Goal: Task Accomplishment & Management: Complete application form

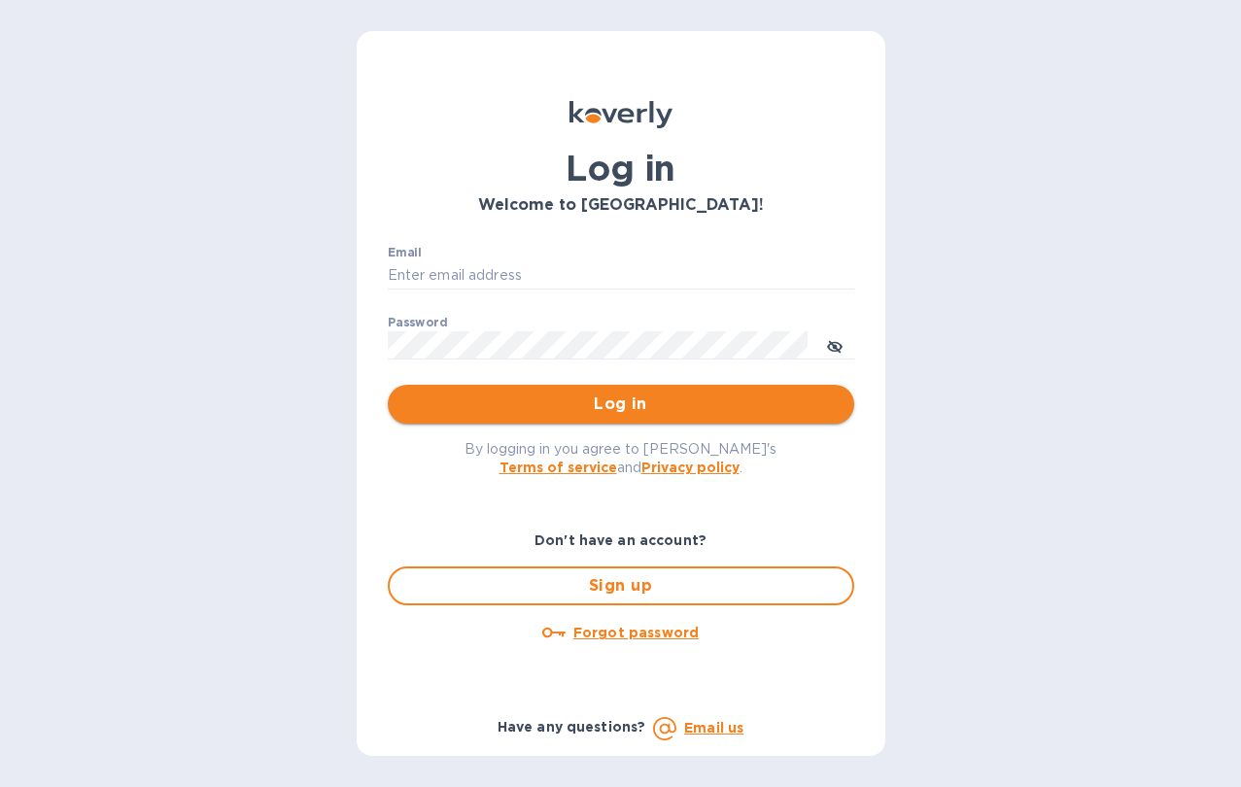
type input "[EMAIL_ADDRESS][DOMAIN_NAME]"
click at [643, 407] on span "Log in" at bounding box center [620, 403] width 435 height 23
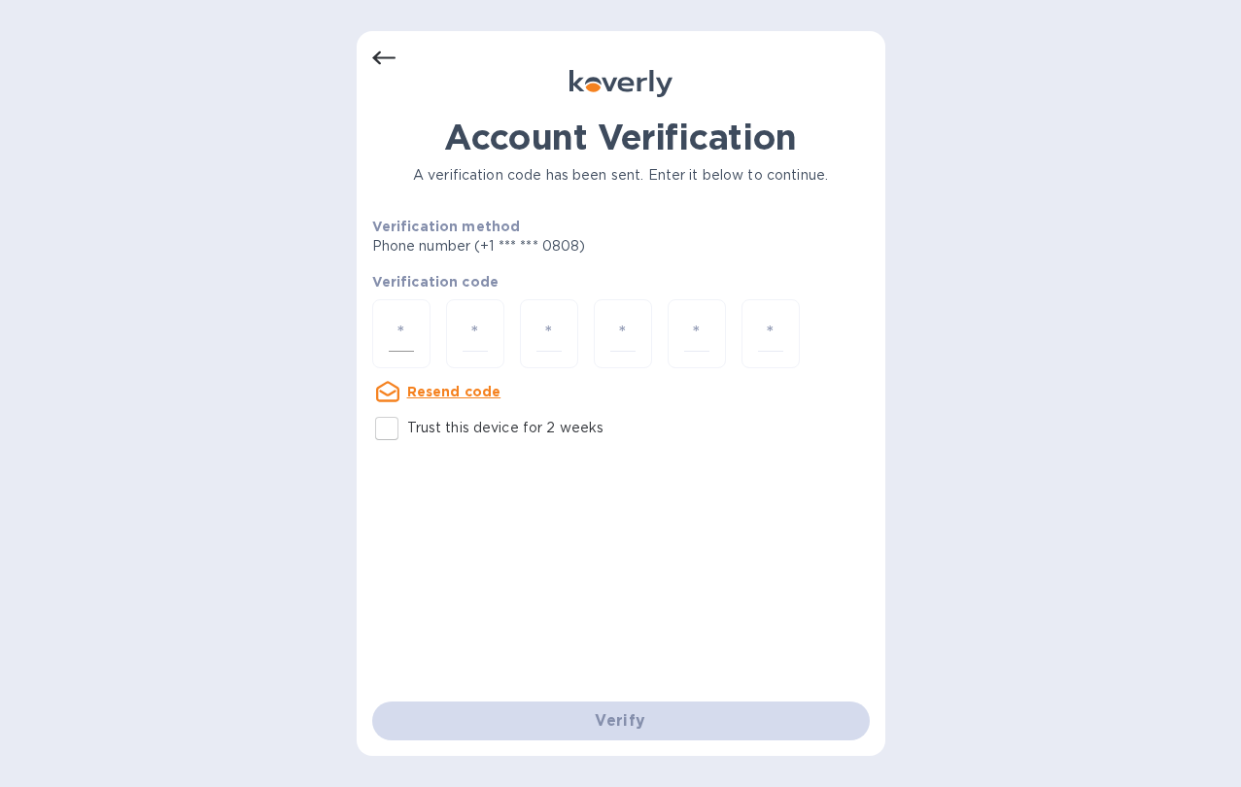
click at [417, 343] on div at bounding box center [401, 333] width 58 height 69
type input "4"
type input "5"
type input "2"
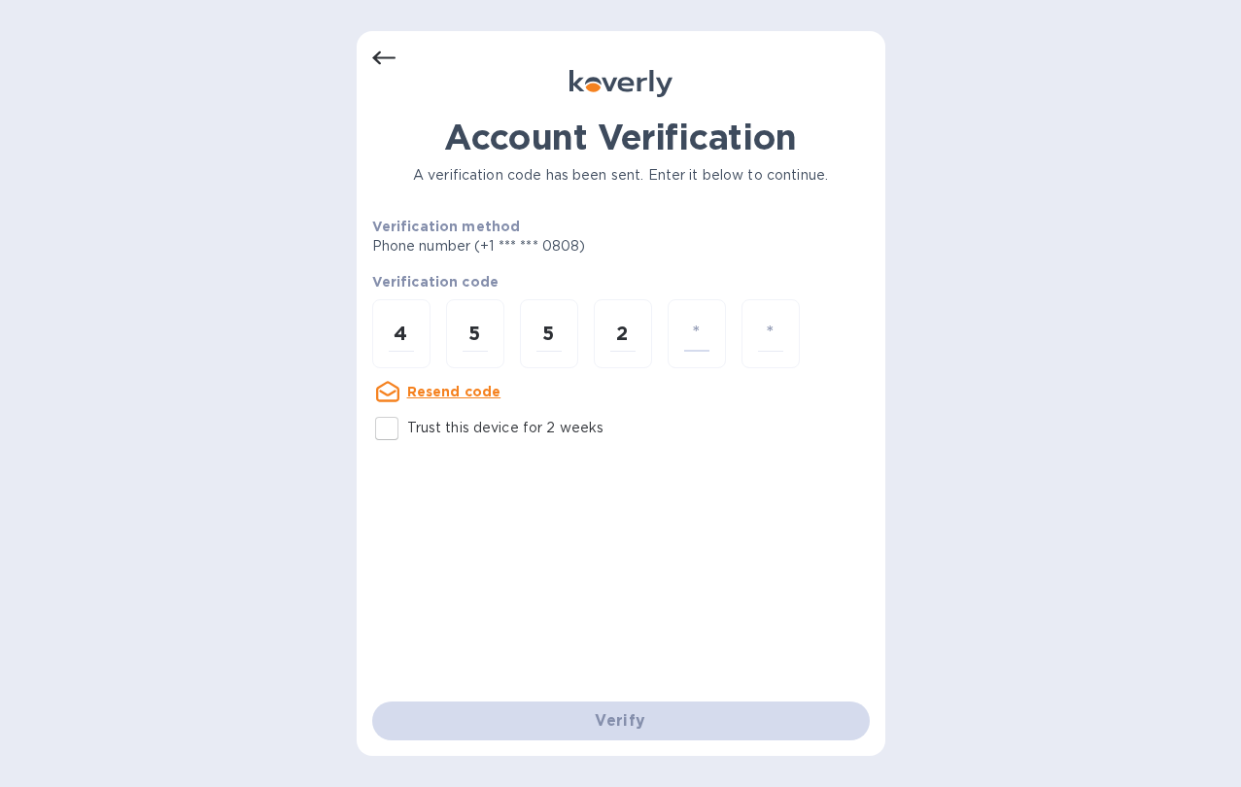
type input "5"
type input "0"
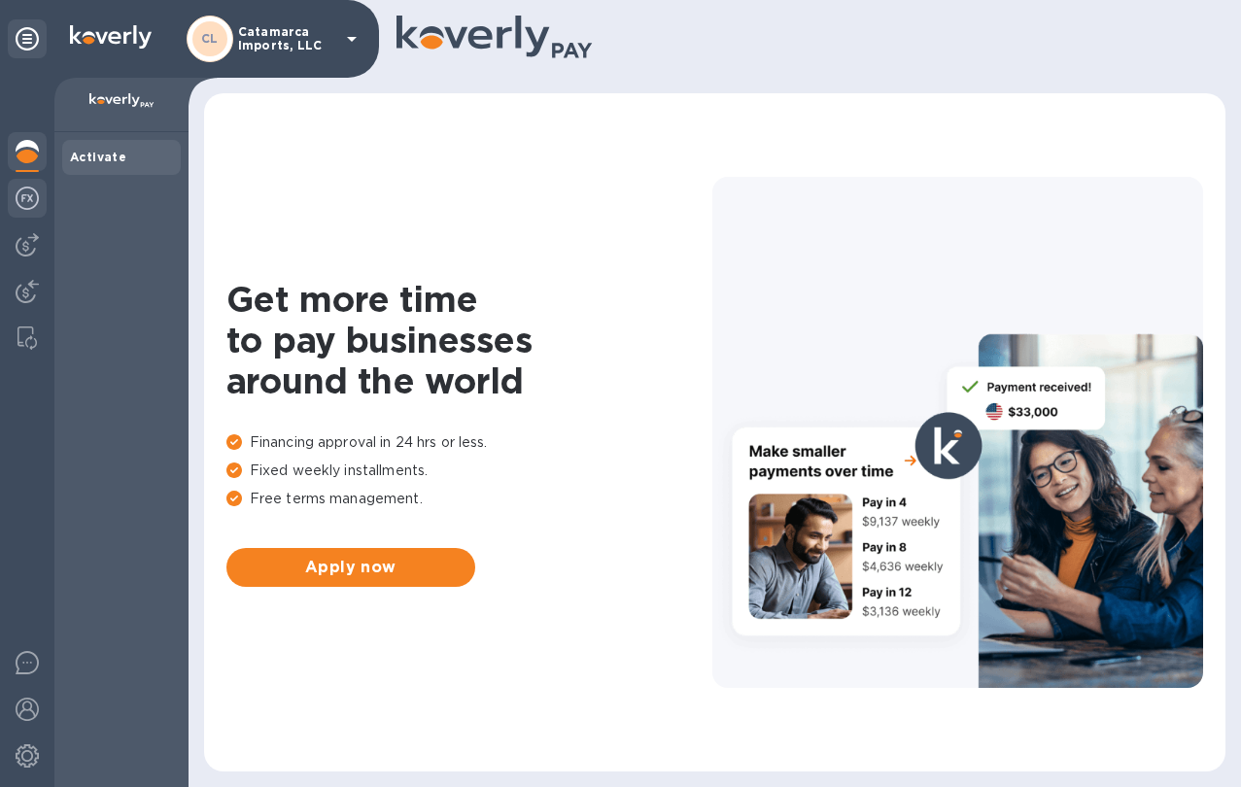
click at [32, 207] on img at bounding box center [27, 198] width 23 height 23
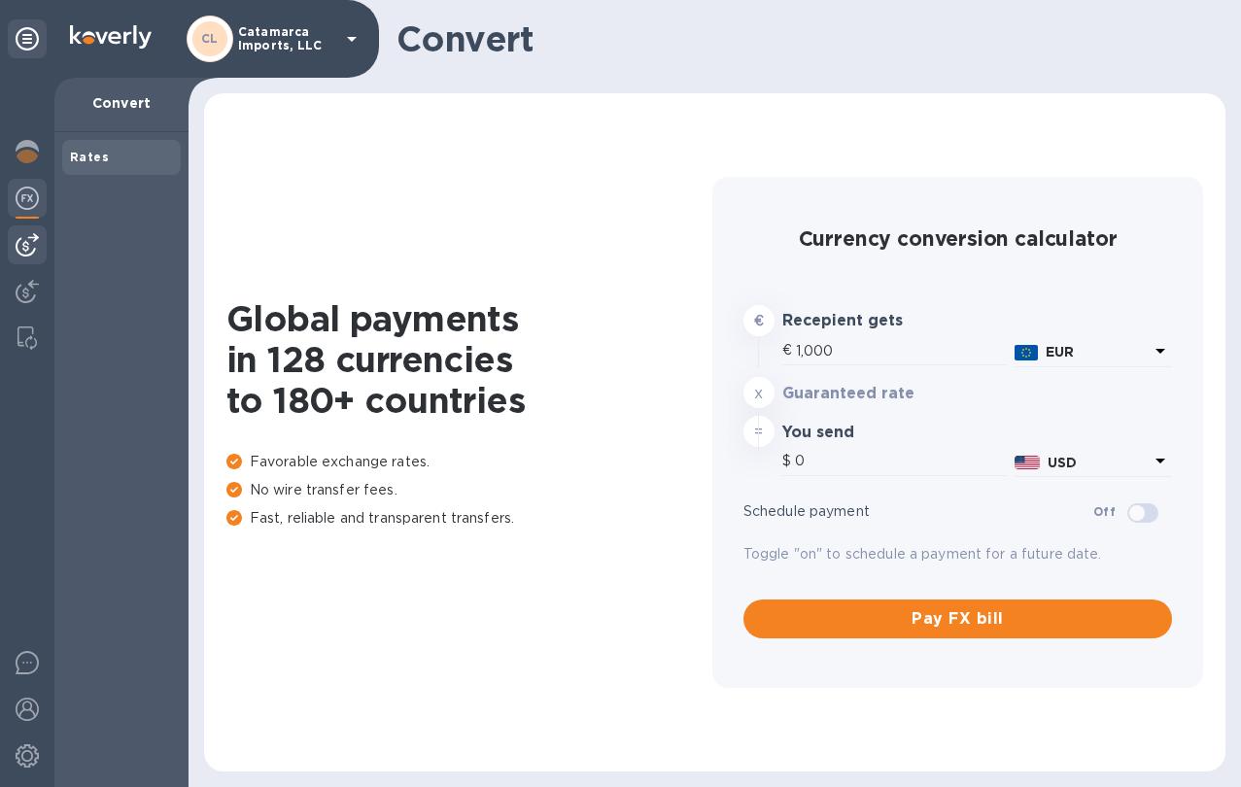
click at [39, 264] on div at bounding box center [27, 244] width 39 height 39
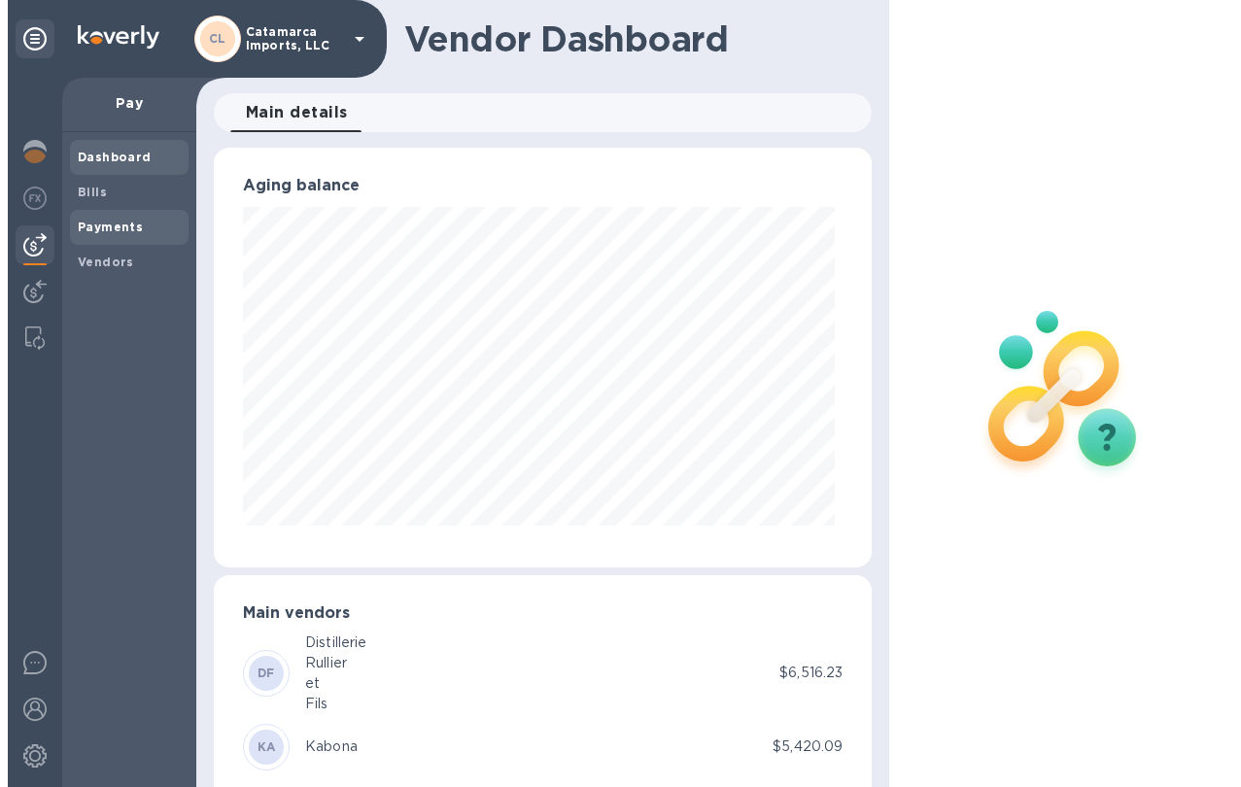
scroll to position [971105, 970875]
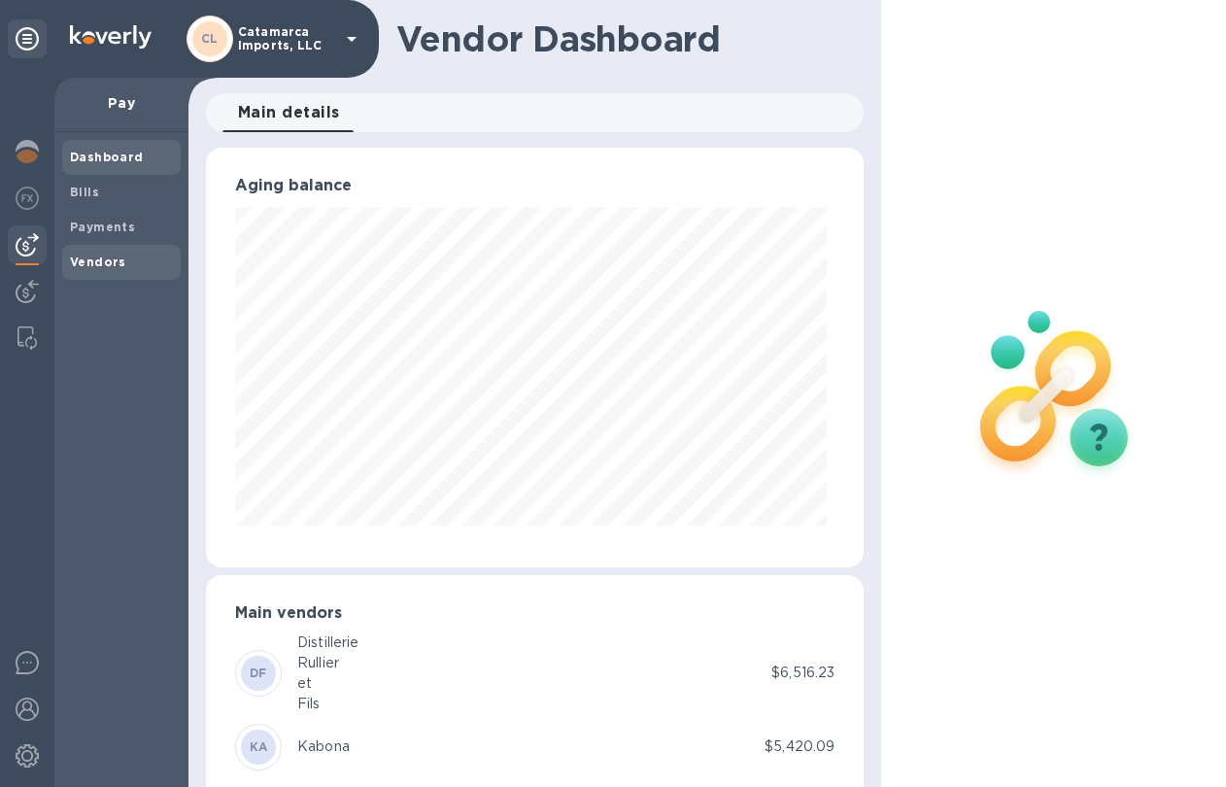
click at [91, 258] on b "Vendors" at bounding box center [98, 262] width 56 height 15
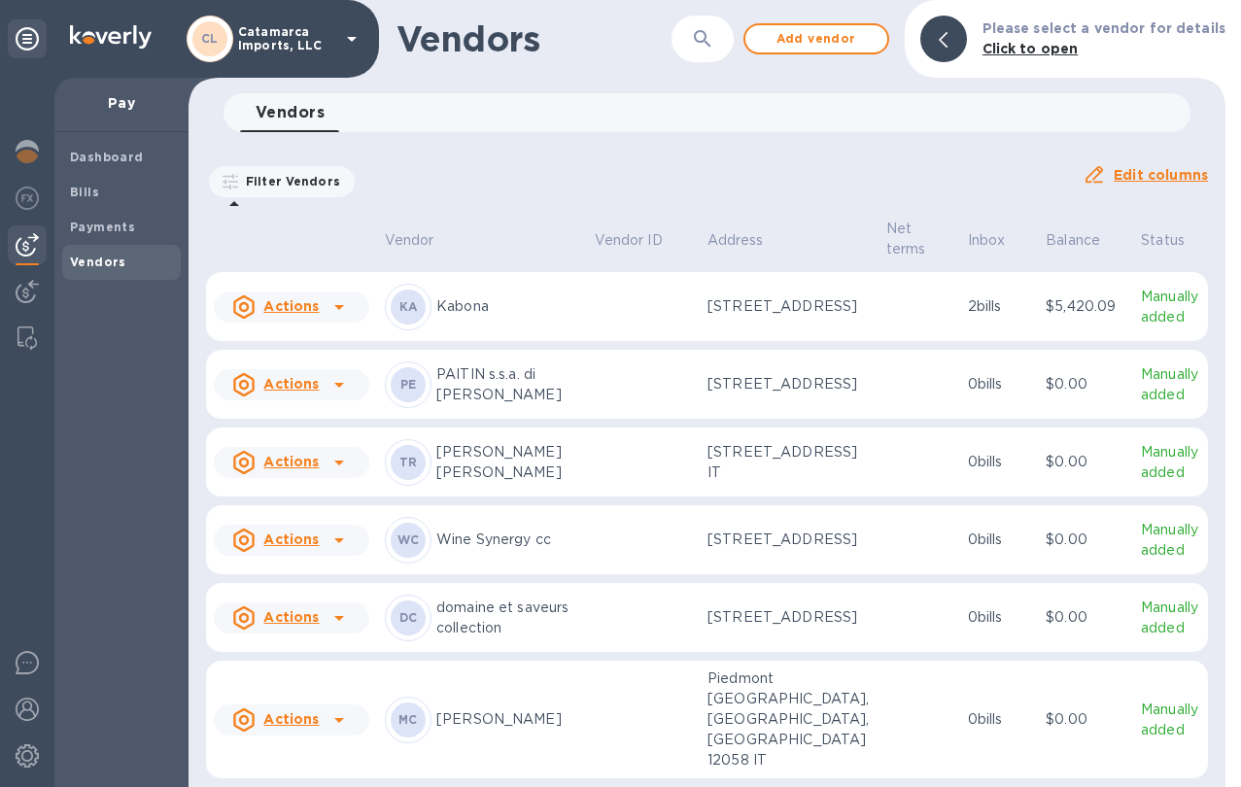
scroll to position [657, 0]
click at [324, 556] on div at bounding box center [339, 540] width 31 height 31
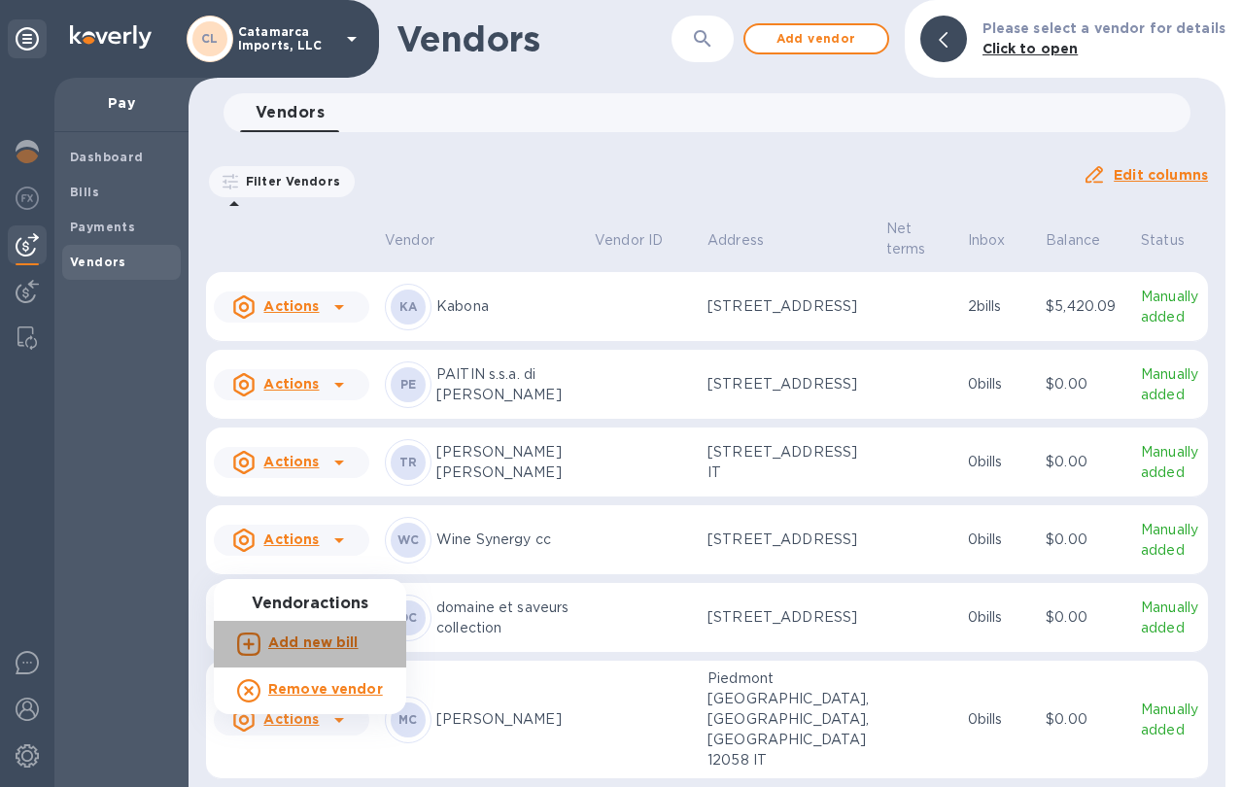
click at [333, 648] on b "Add new bill" at bounding box center [313, 642] width 90 height 16
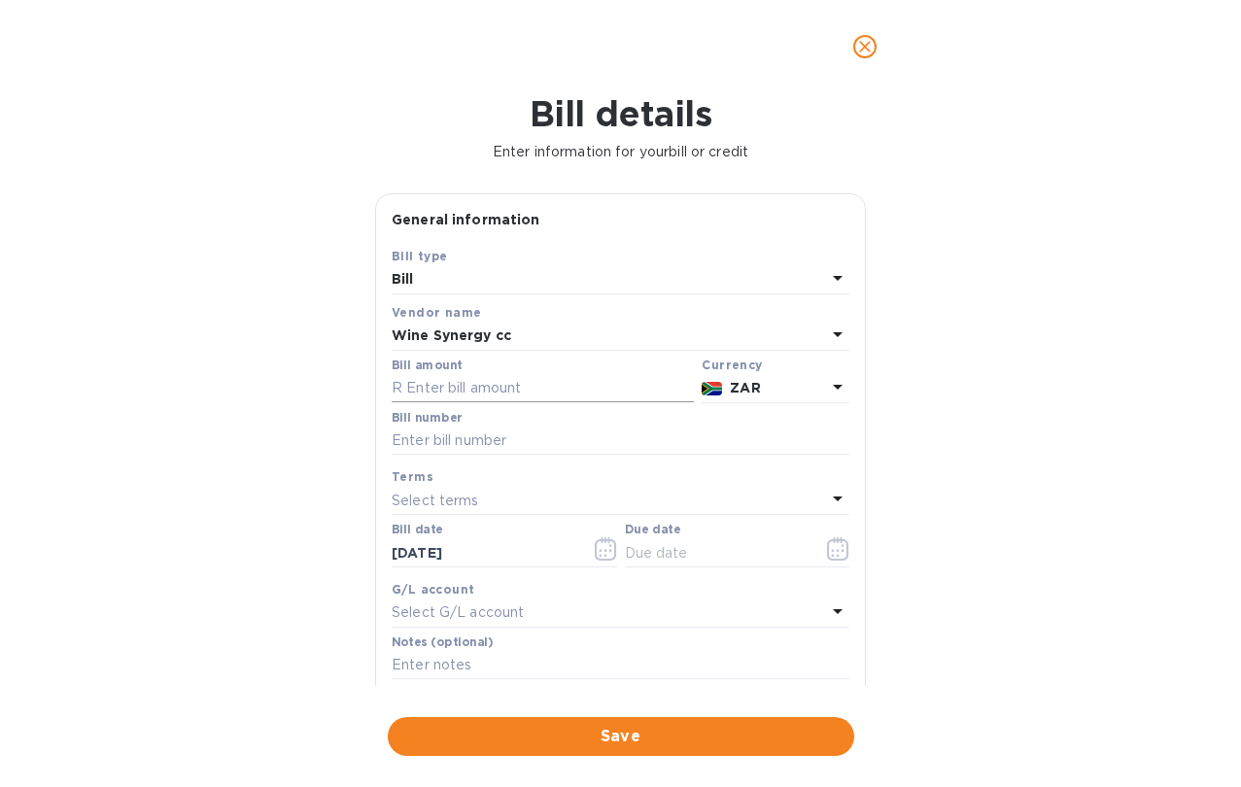
click at [495, 403] on input "text" at bounding box center [543, 388] width 302 height 29
type input "106,786.39"
click at [558, 456] on input "text" at bounding box center [621, 440] width 458 height 29
type input "WS25/900066"
click at [461, 511] on p "Select terms" at bounding box center [435, 501] width 87 height 20
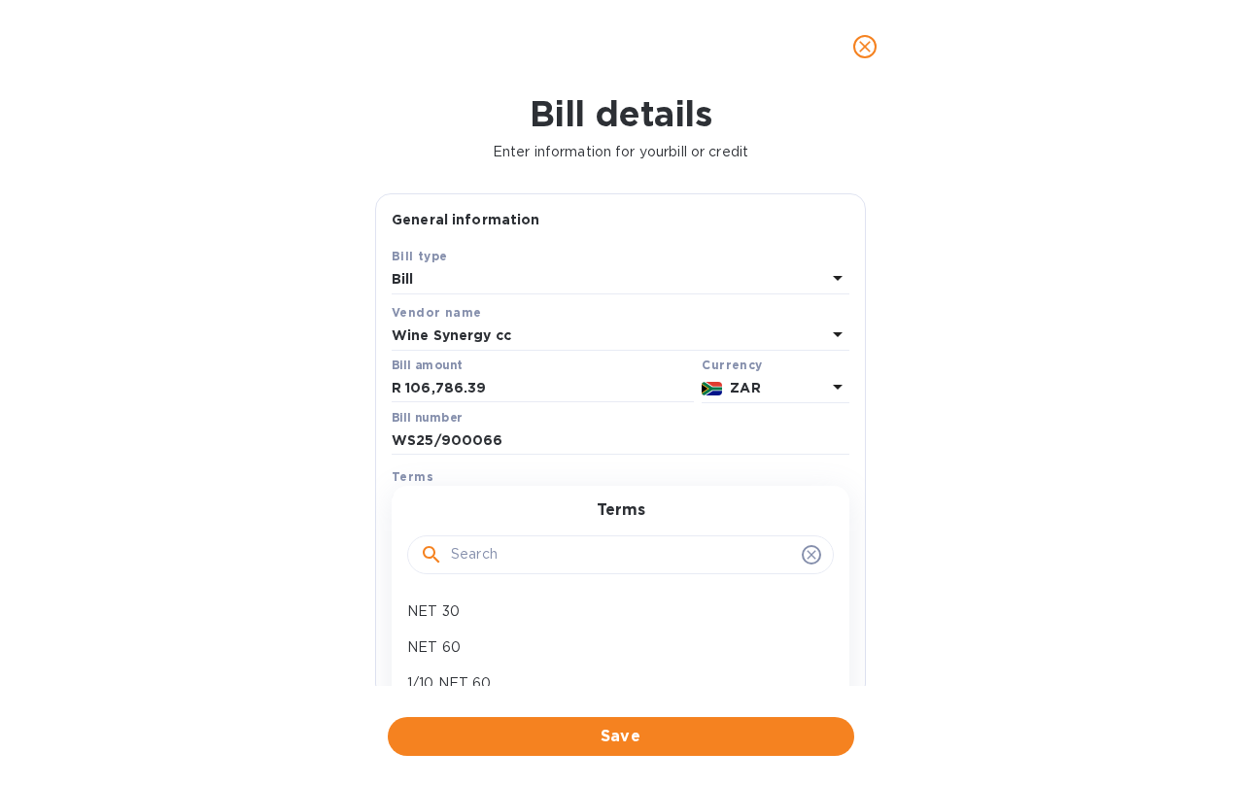
click at [507, 569] on input "text" at bounding box center [622, 554] width 343 height 29
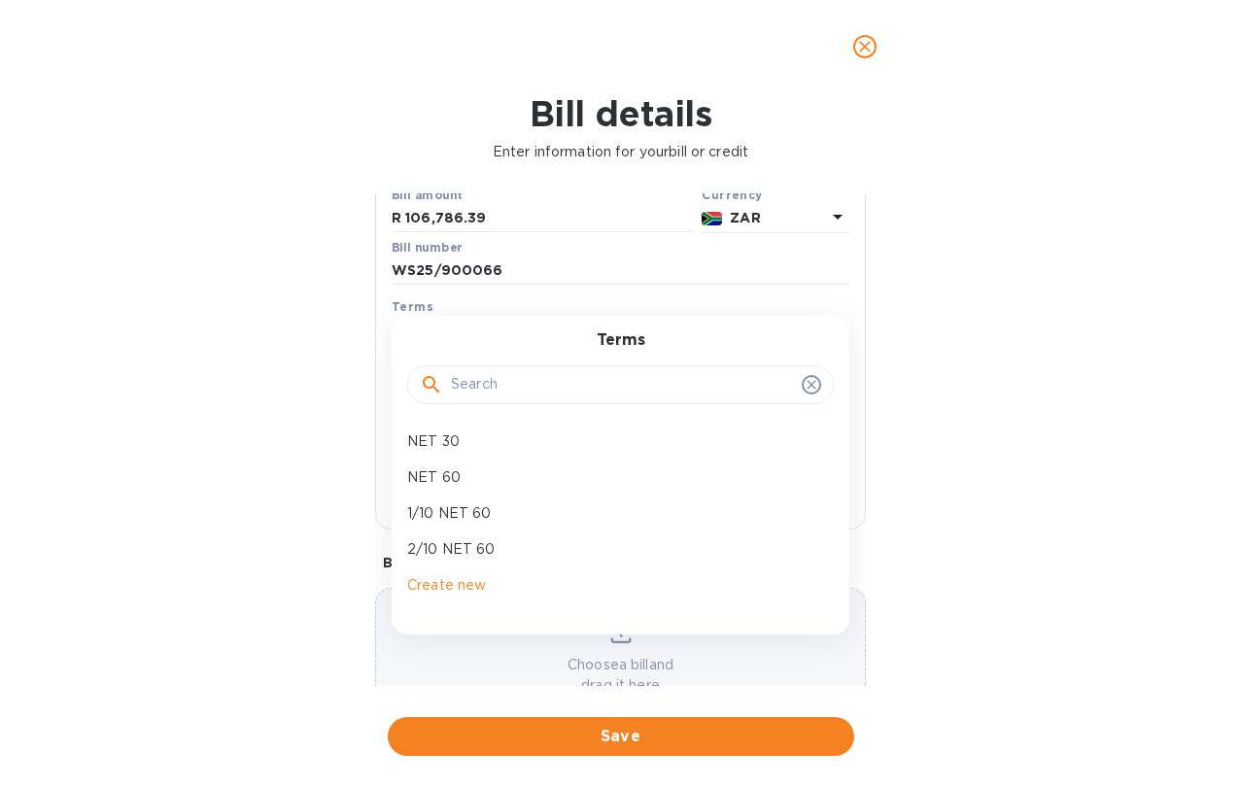
scroll to position [174, 0]
click at [338, 431] on div "Bill details Enter information for your bill or credit General information Save…" at bounding box center [620, 440] width 1241 height 694
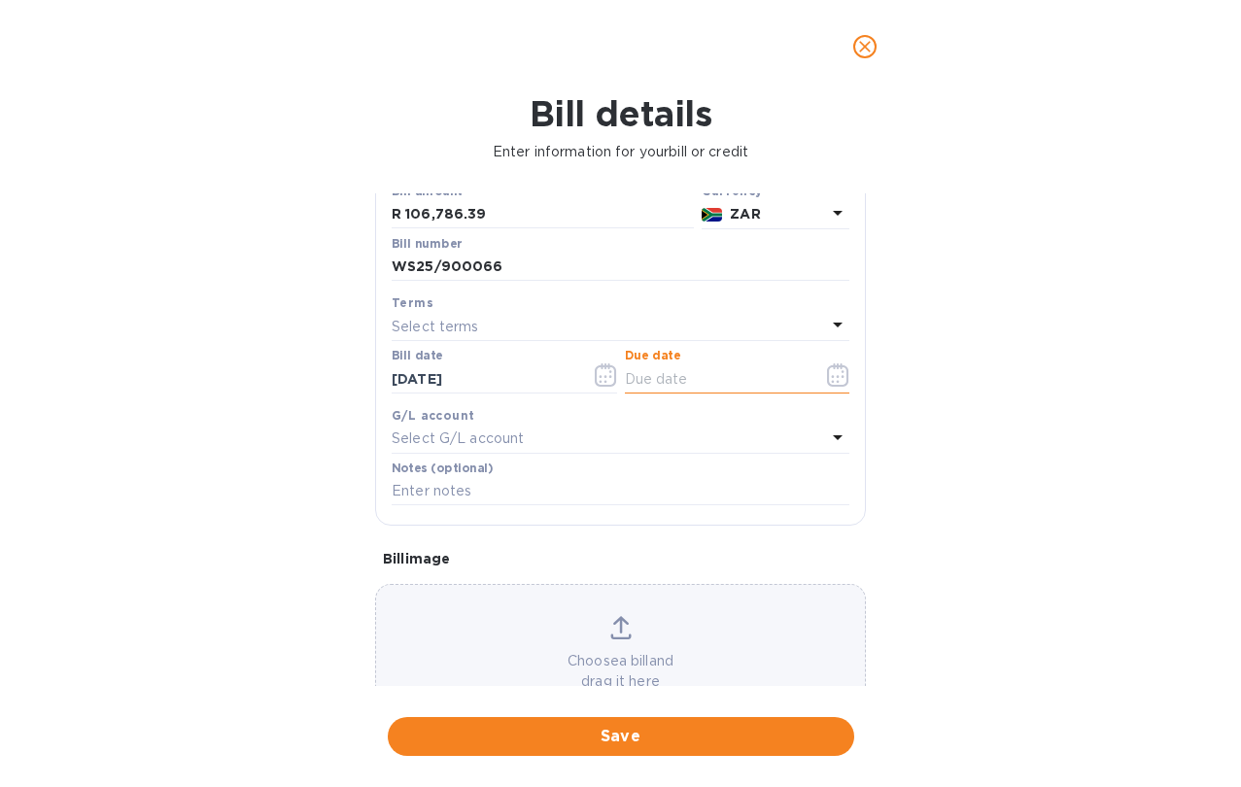
click at [657, 393] on input "text" at bounding box center [717, 378] width 184 height 29
click at [836, 387] on icon "button" at bounding box center [838, 374] width 22 height 23
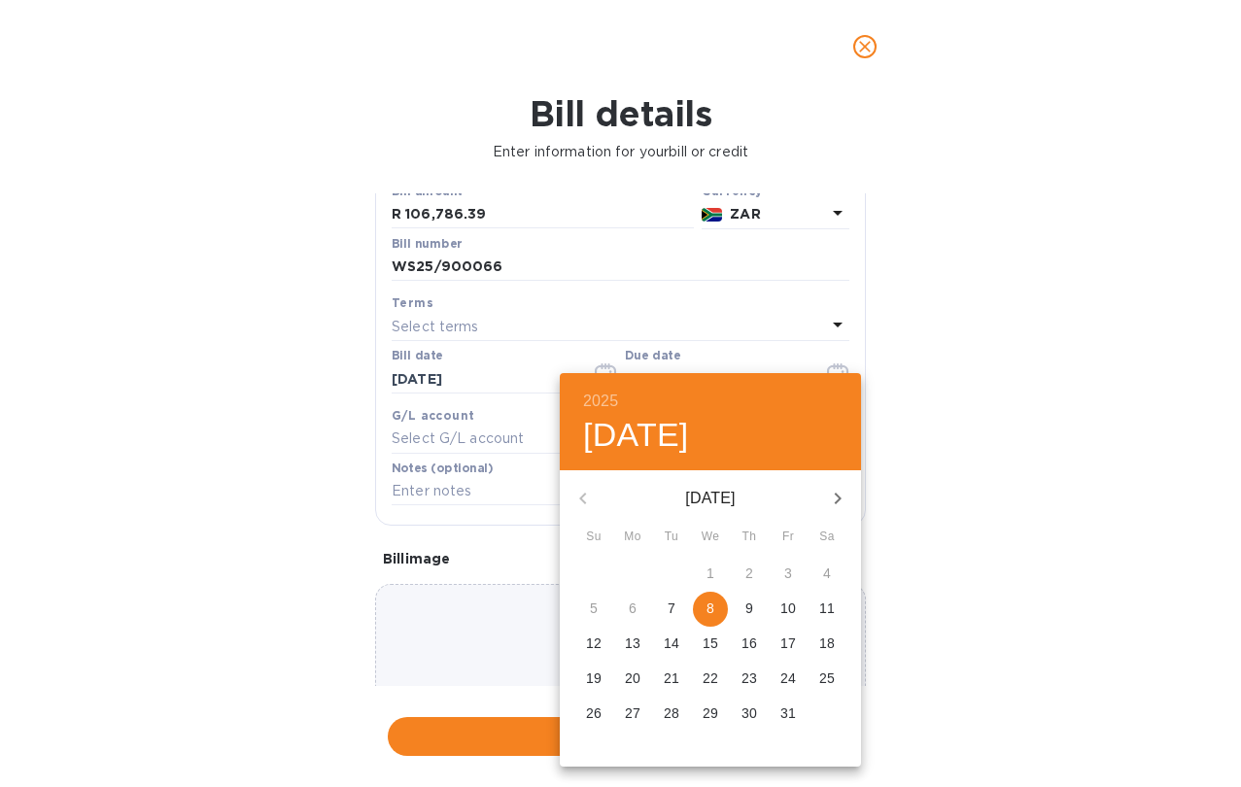
click at [709, 613] on p "8" at bounding box center [710, 607] width 8 height 19
type input "[DATE]"
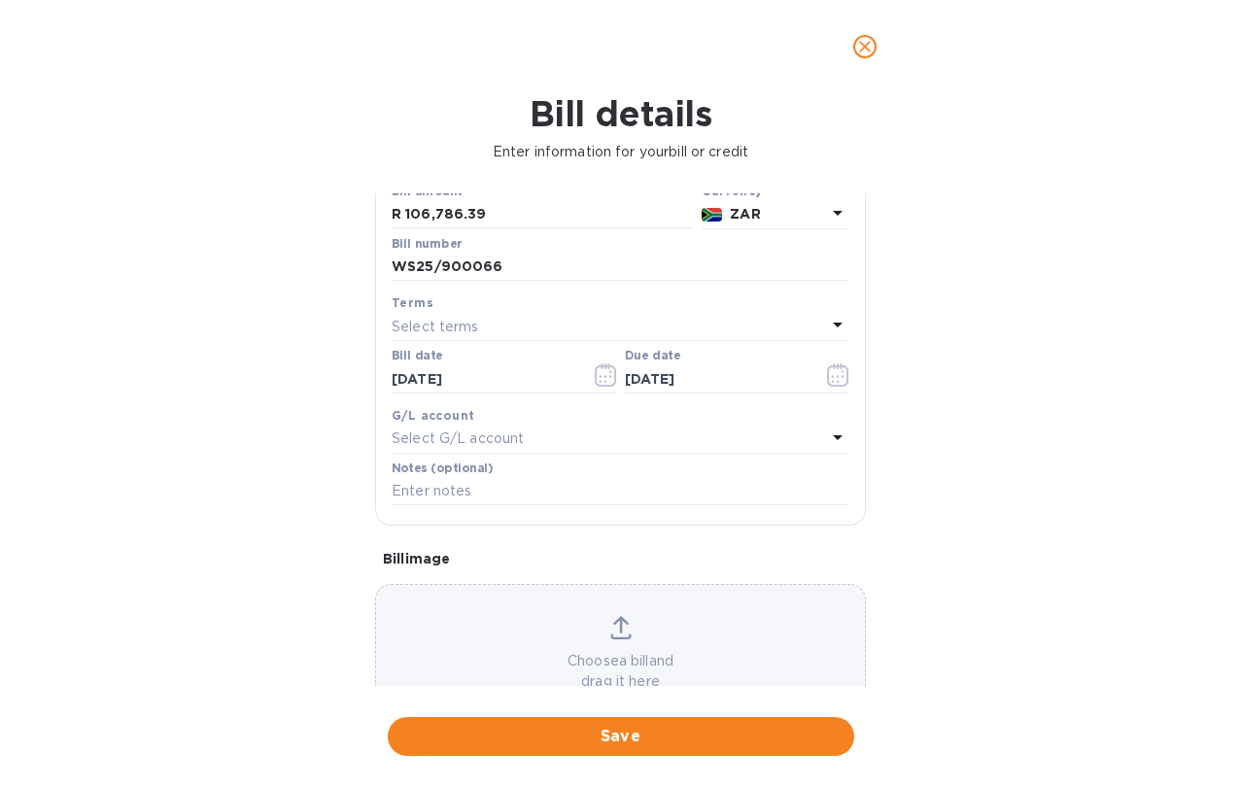
click at [488, 449] on p "Select G/L account" at bounding box center [458, 438] width 132 height 20
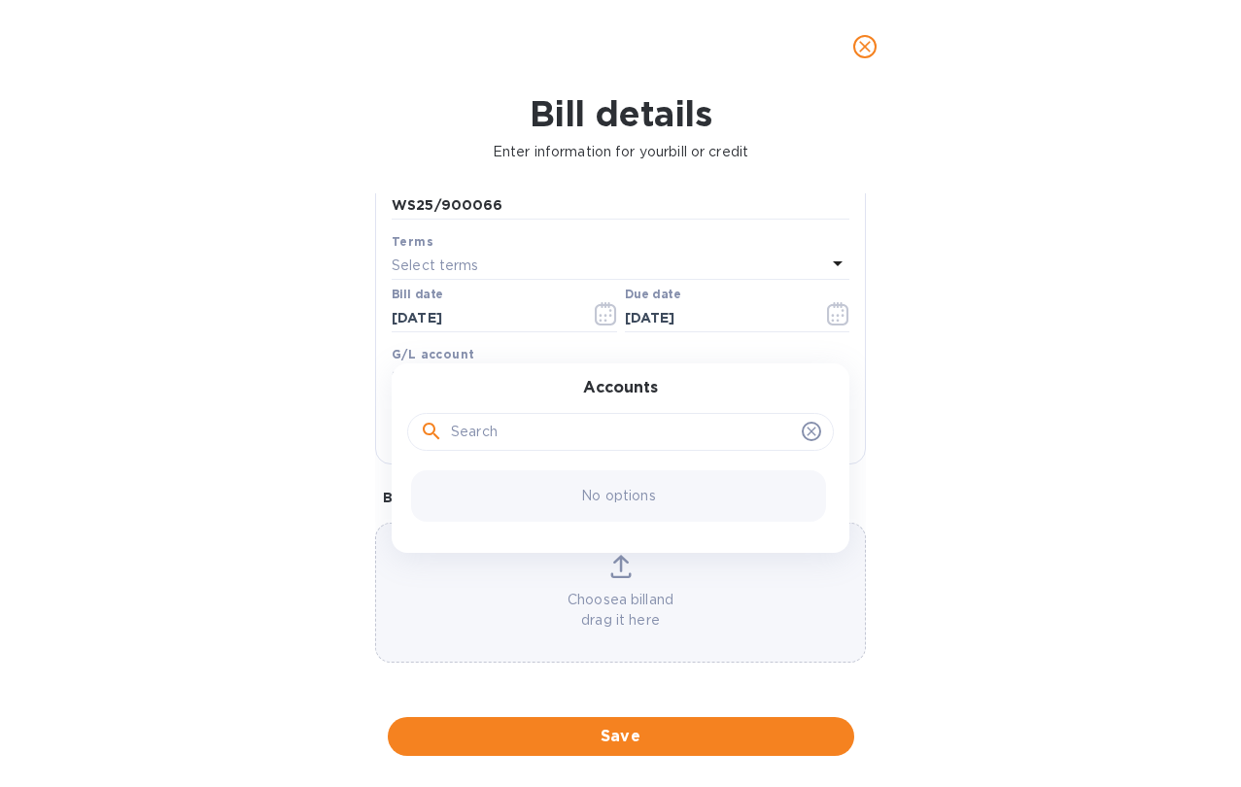
scroll to position [294, 0]
click at [809, 424] on icon at bounding box center [811, 432] width 16 height 16
click at [803, 424] on icon at bounding box center [811, 432] width 16 height 16
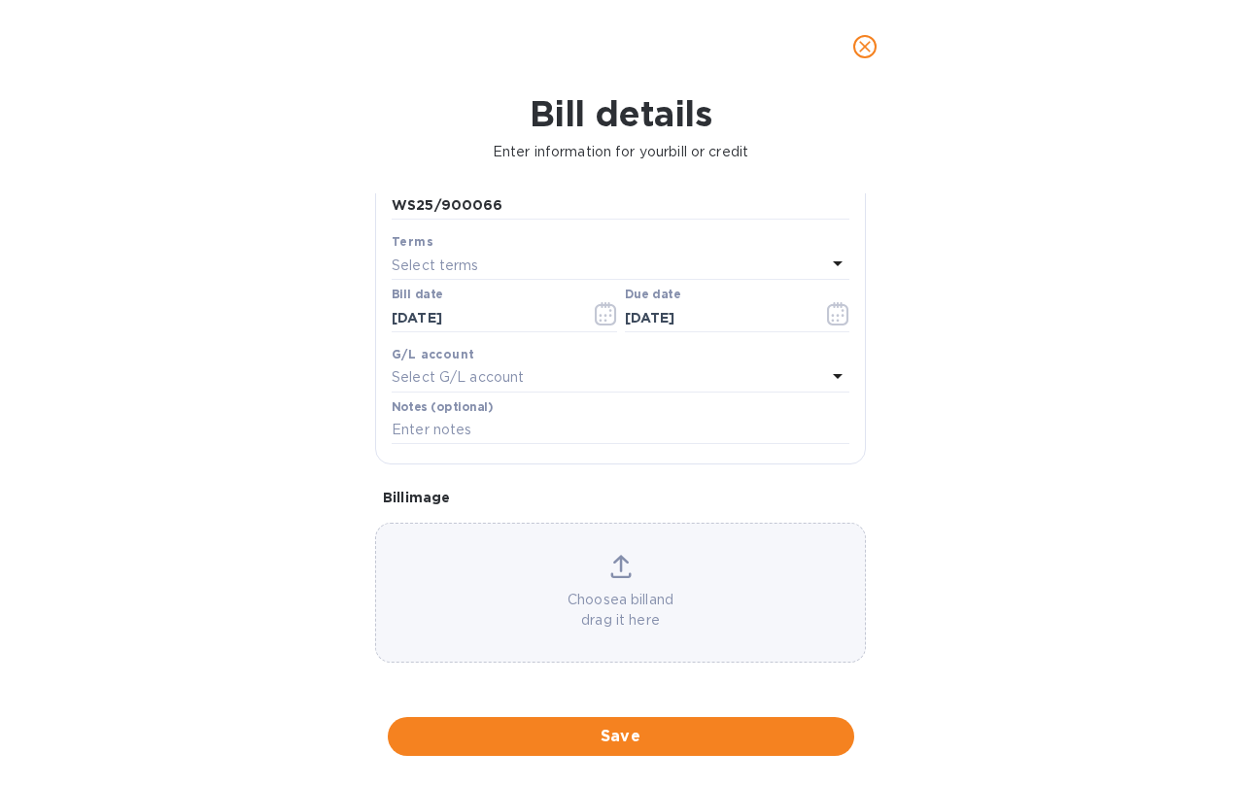
click at [305, 483] on div "Bill details Enter information for your bill or credit General information Save…" at bounding box center [620, 440] width 1241 height 694
click at [407, 432] on input "text" at bounding box center [621, 430] width 458 height 29
type input "25-0930"
click at [321, 472] on div "Bill details Enter information for your bill or credit General information Save…" at bounding box center [620, 440] width 1241 height 694
click at [612, 585] on div "Choose a bill and drag it here" at bounding box center [620, 593] width 489 height 76
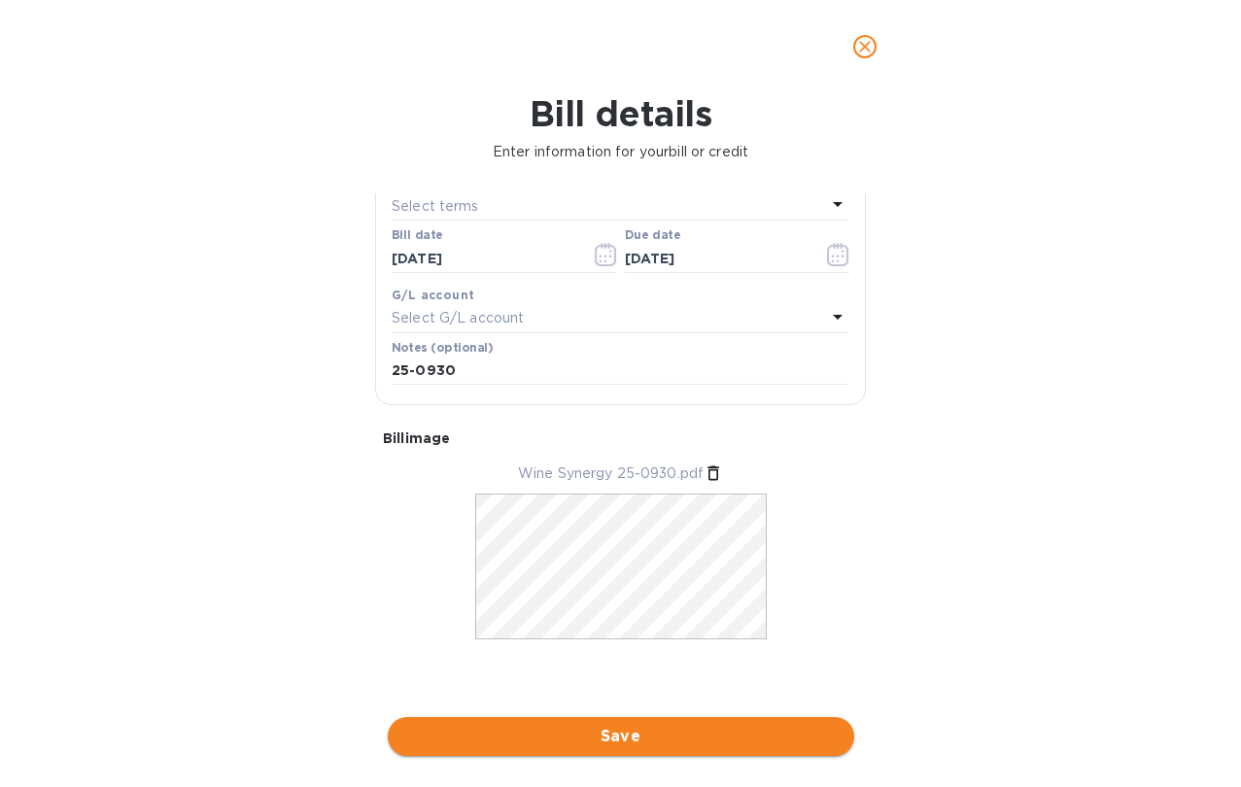
click at [675, 738] on span "Save" at bounding box center [620, 736] width 435 height 23
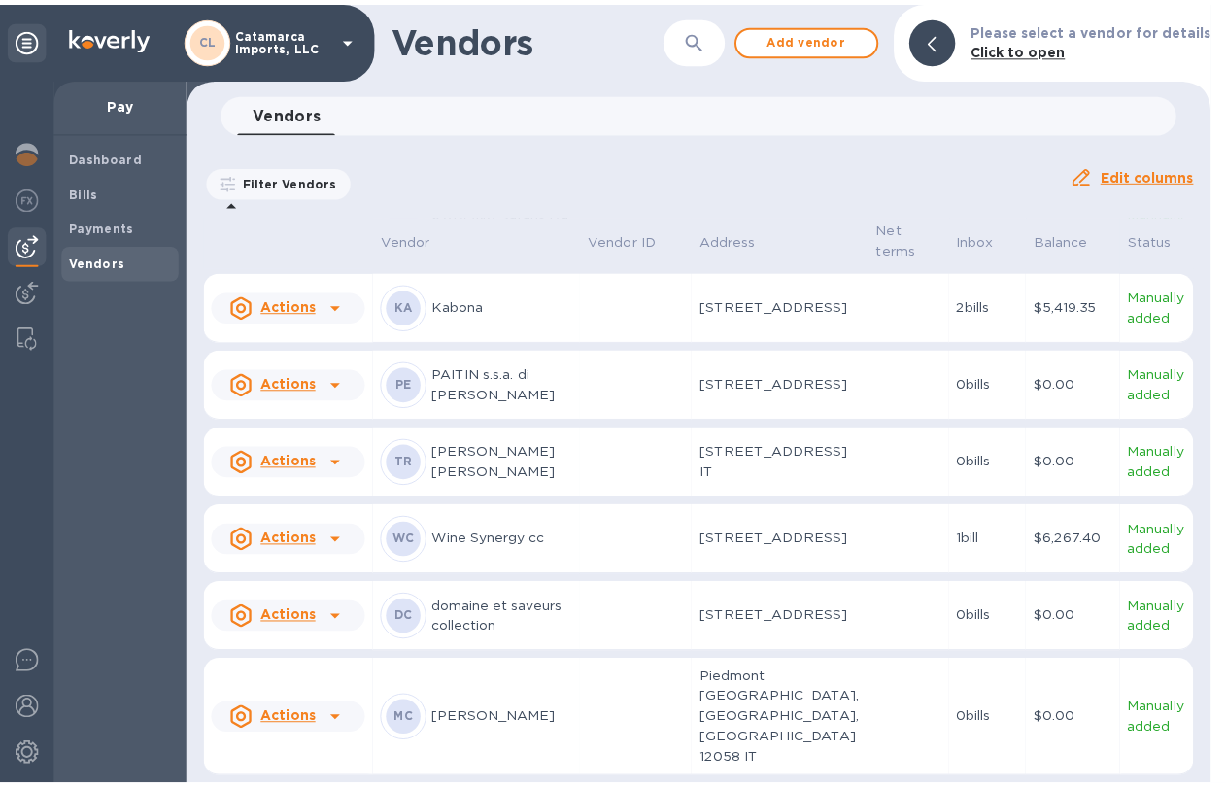
scroll to position [676, 0]
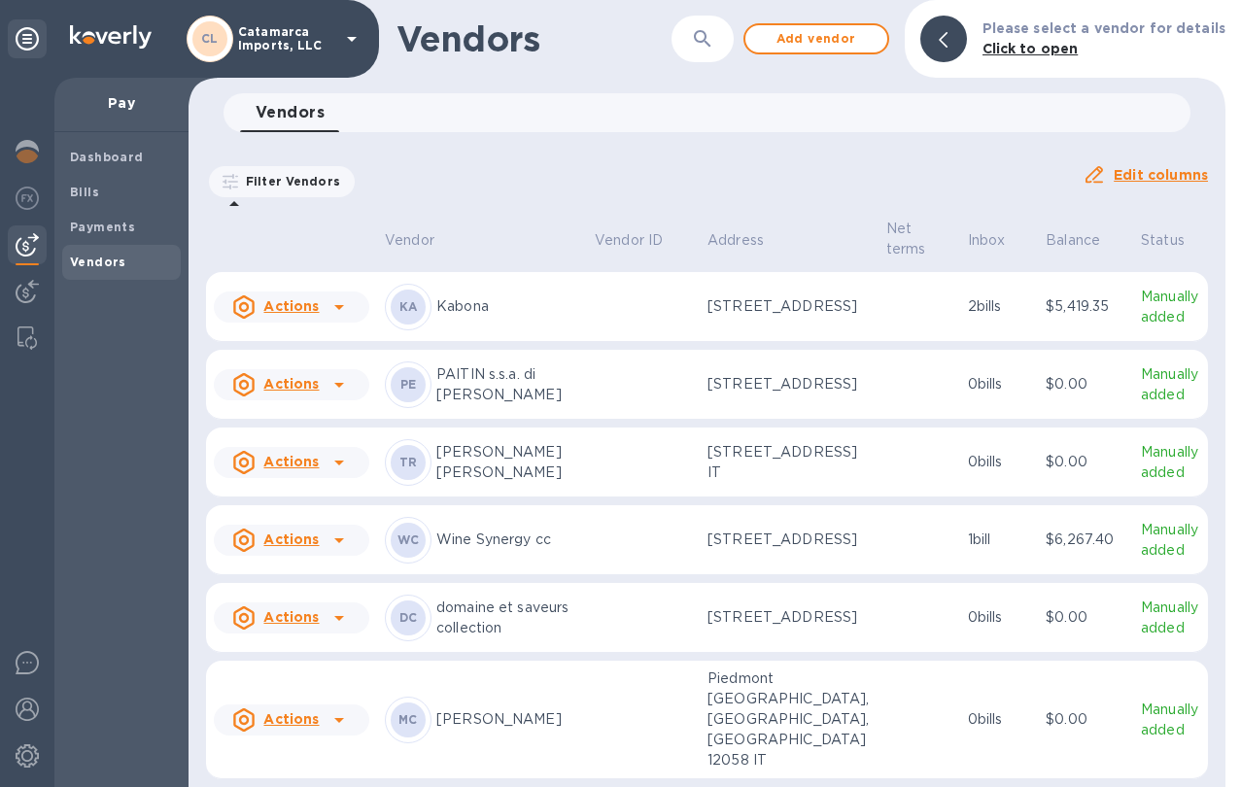
click at [298, 543] on u "Actions" at bounding box center [290, 539] width 55 height 16
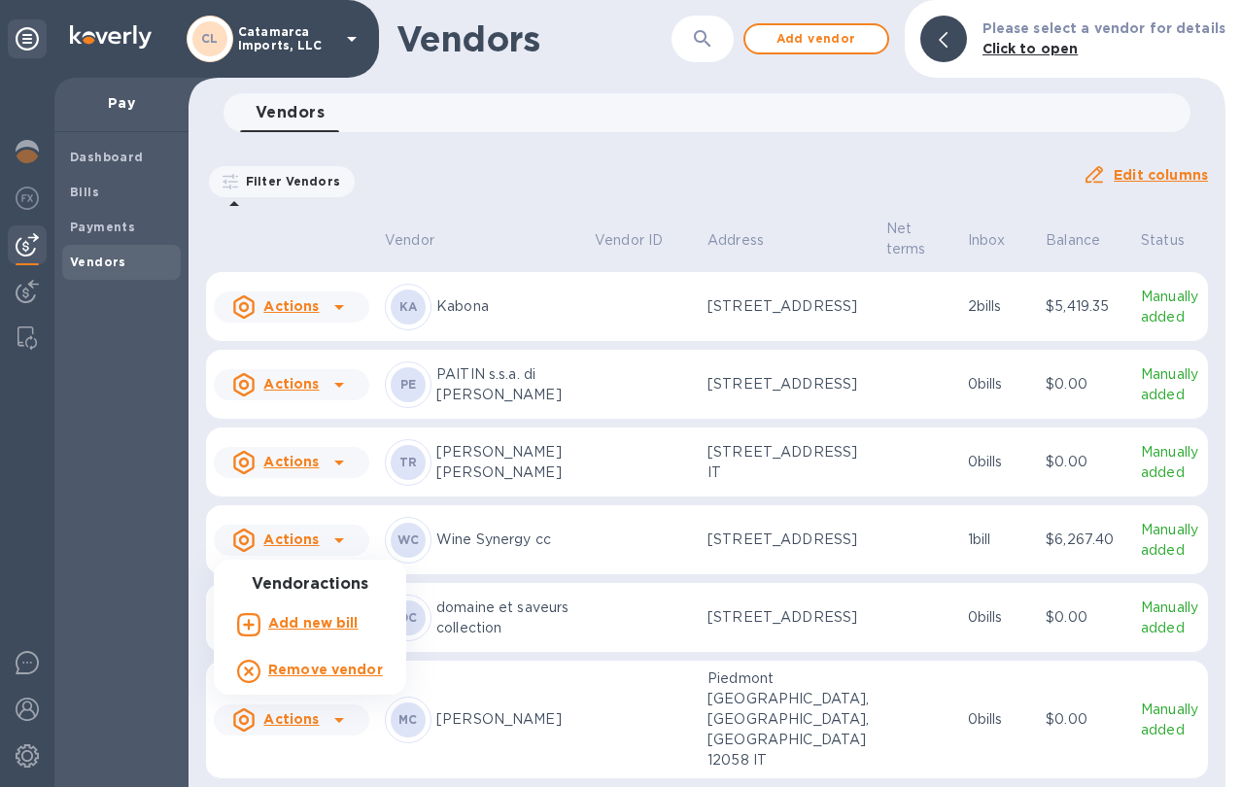
click at [802, 570] on div at bounding box center [620, 393] width 1241 height 787
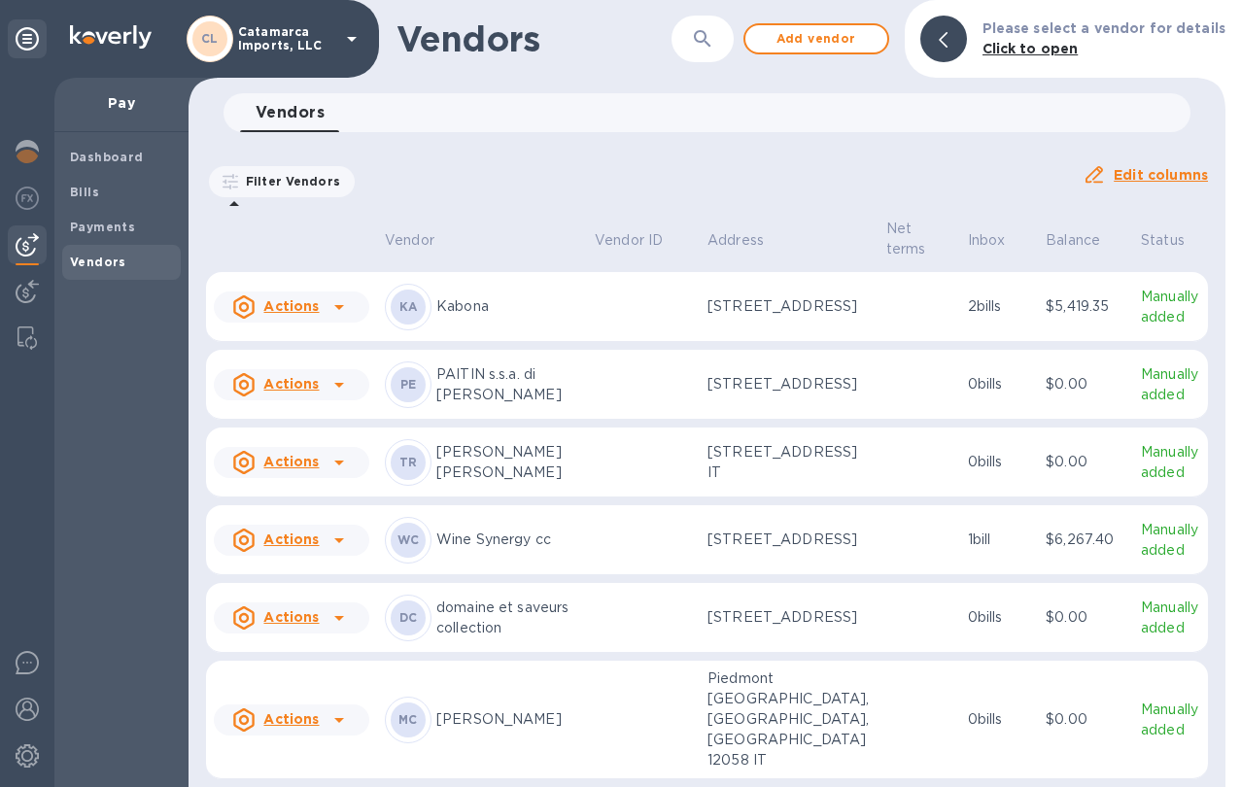
click at [359, 543] on div "Actions" at bounding box center [291, 540] width 163 height 39
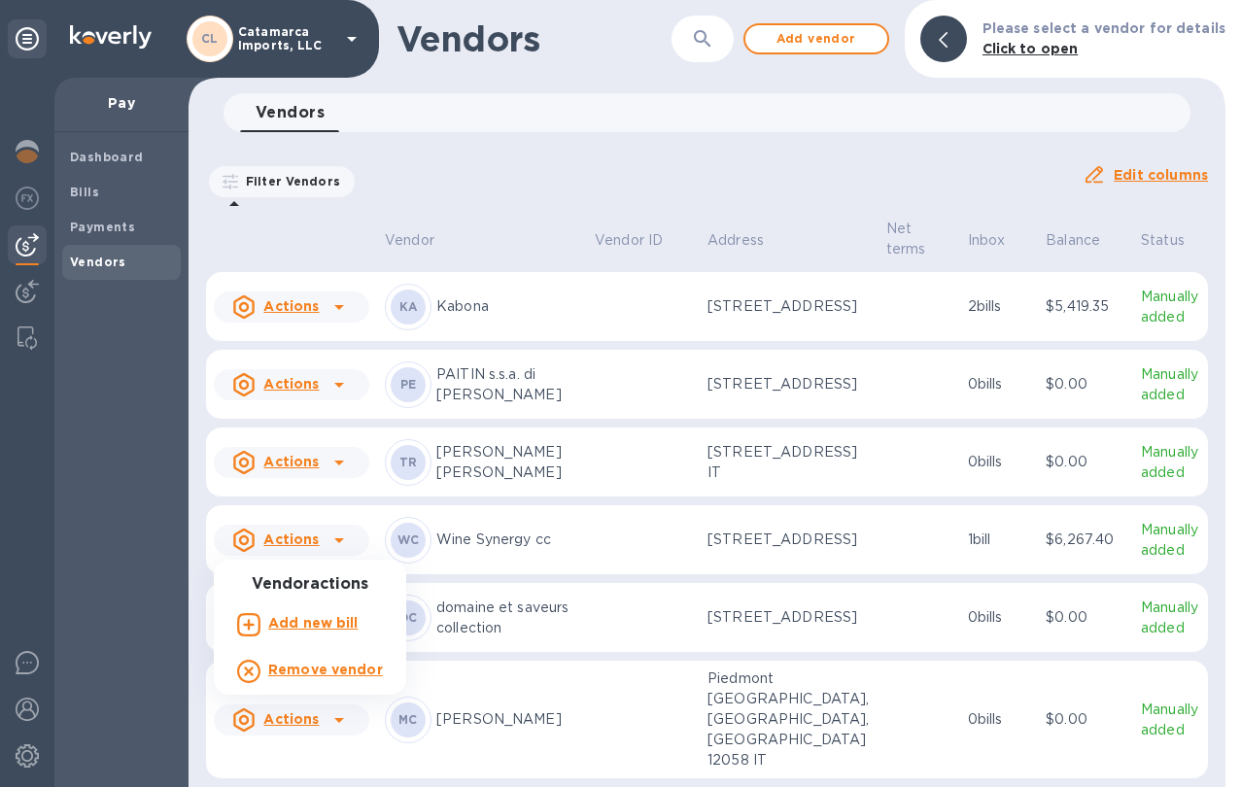
click at [94, 223] on div at bounding box center [620, 393] width 1241 height 787
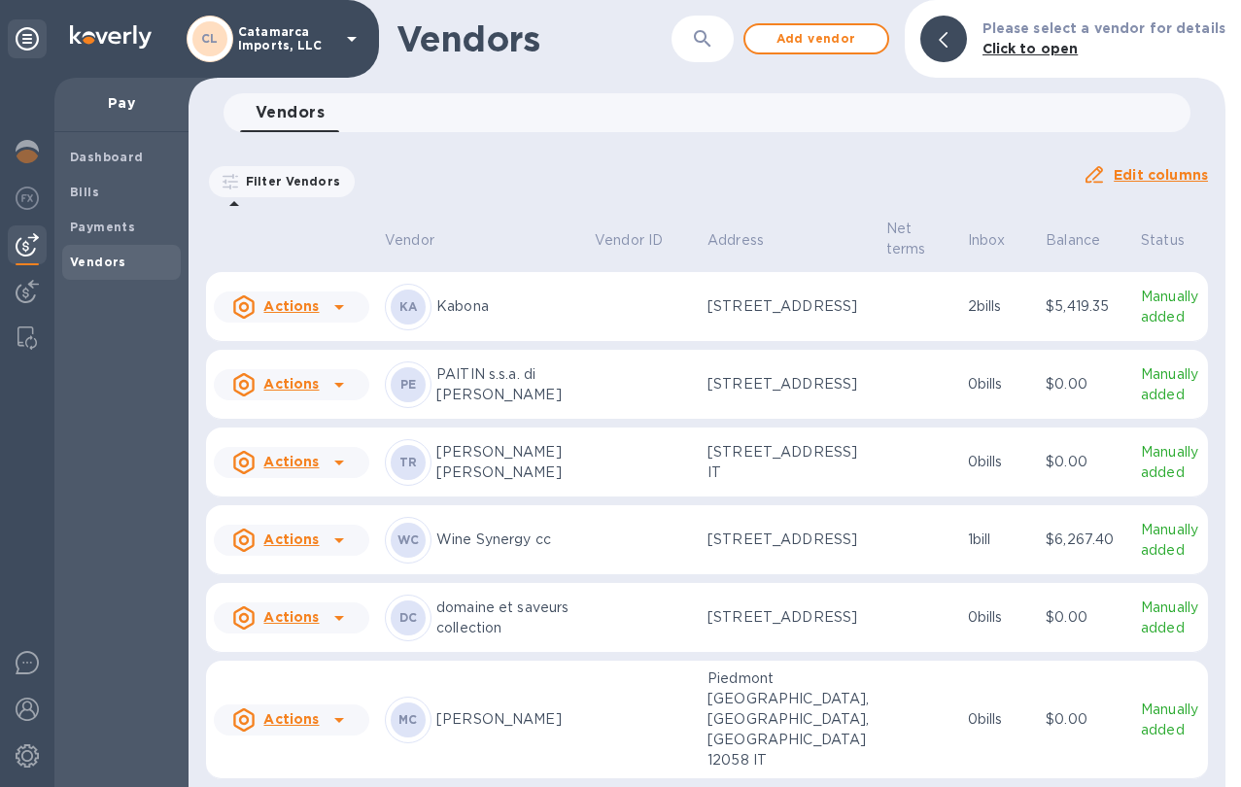
click at [94, 223] on b "Payments" at bounding box center [102, 227] width 65 height 15
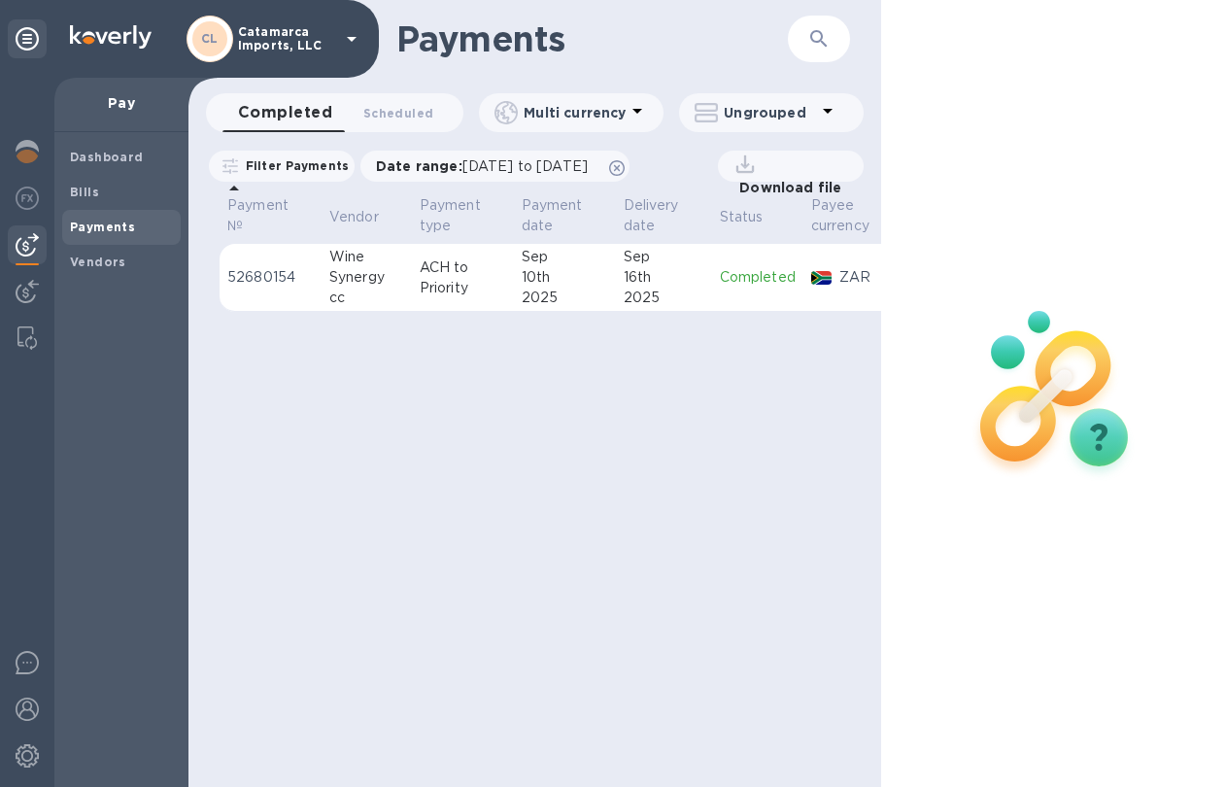
click at [289, 291] on td "52680154" at bounding box center [271, 278] width 102 height 68
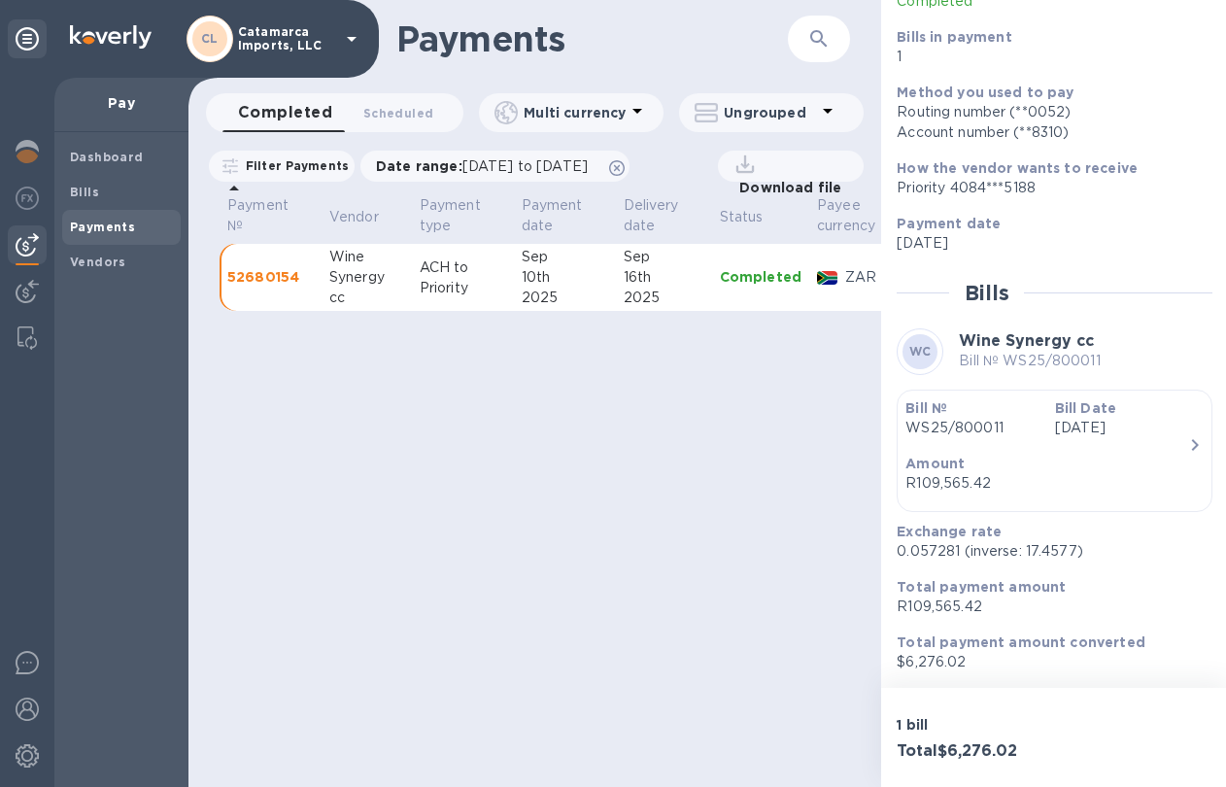
scroll to position [15, 0]
click at [936, 742] on h3 "Total $6,276.02" at bounding box center [972, 751] width 150 height 18
click at [841, 545] on div "Payments ​ Completed 0 Scheduled 0 Multi currency Ungrouped Filter Payments Dat…" at bounding box center [534, 393] width 693 height 787
click at [249, 269] on p "52680154" at bounding box center [270, 276] width 86 height 19
click at [269, 267] on p "52680154" at bounding box center [270, 276] width 86 height 19
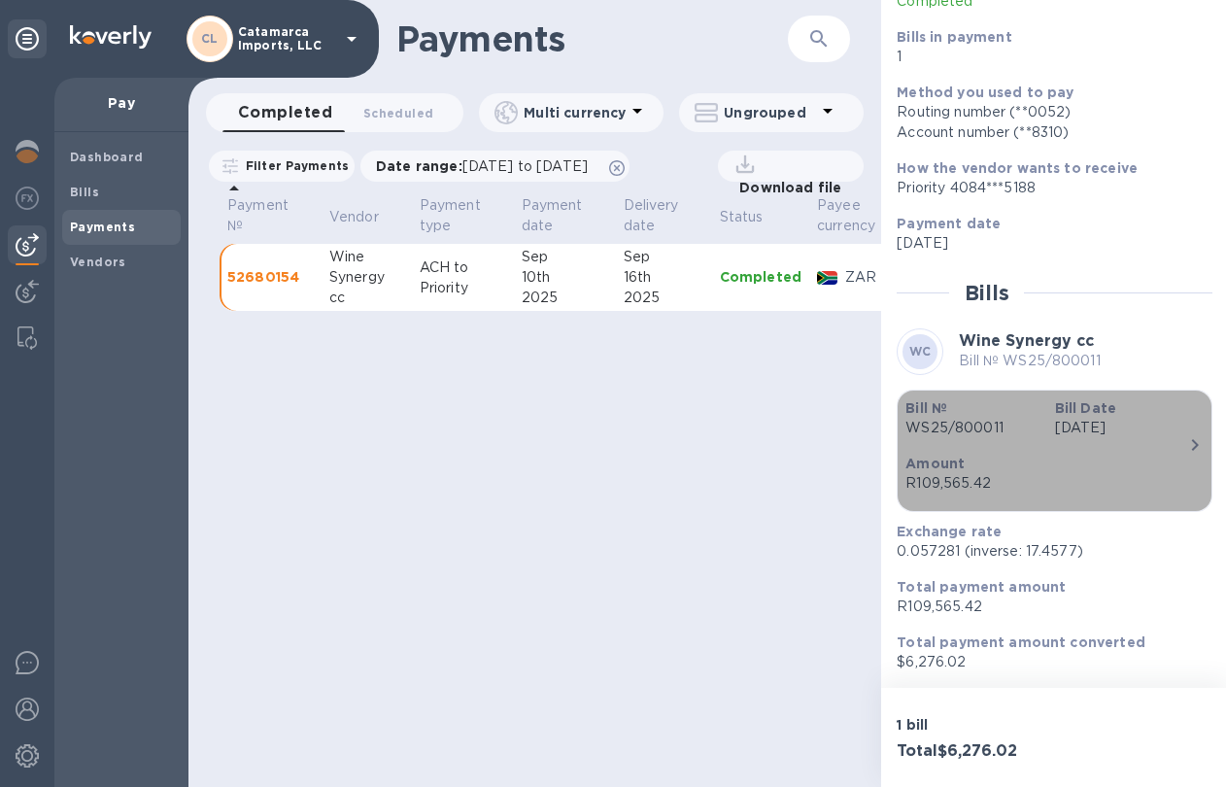
click at [1194, 444] on div "button" at bounding box center [1196, 446] width 16 height 26
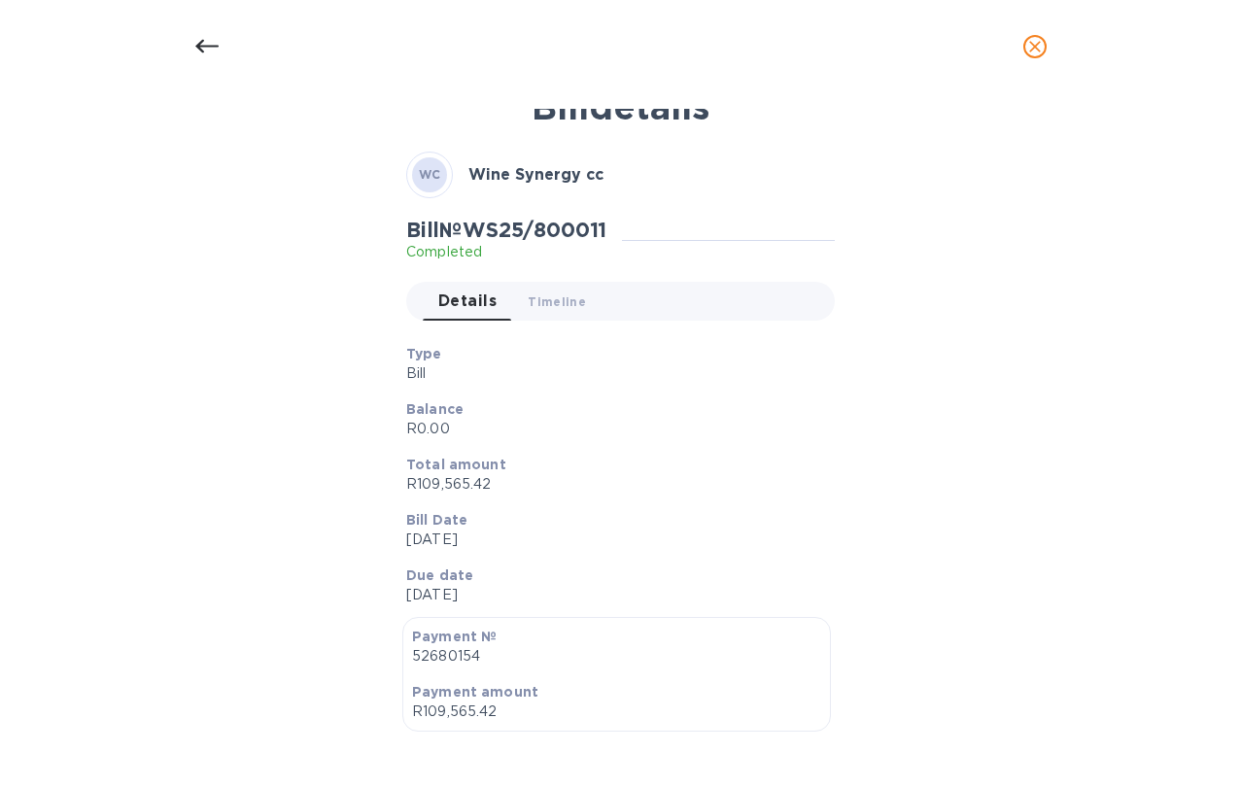
scroll to position [0, 0]
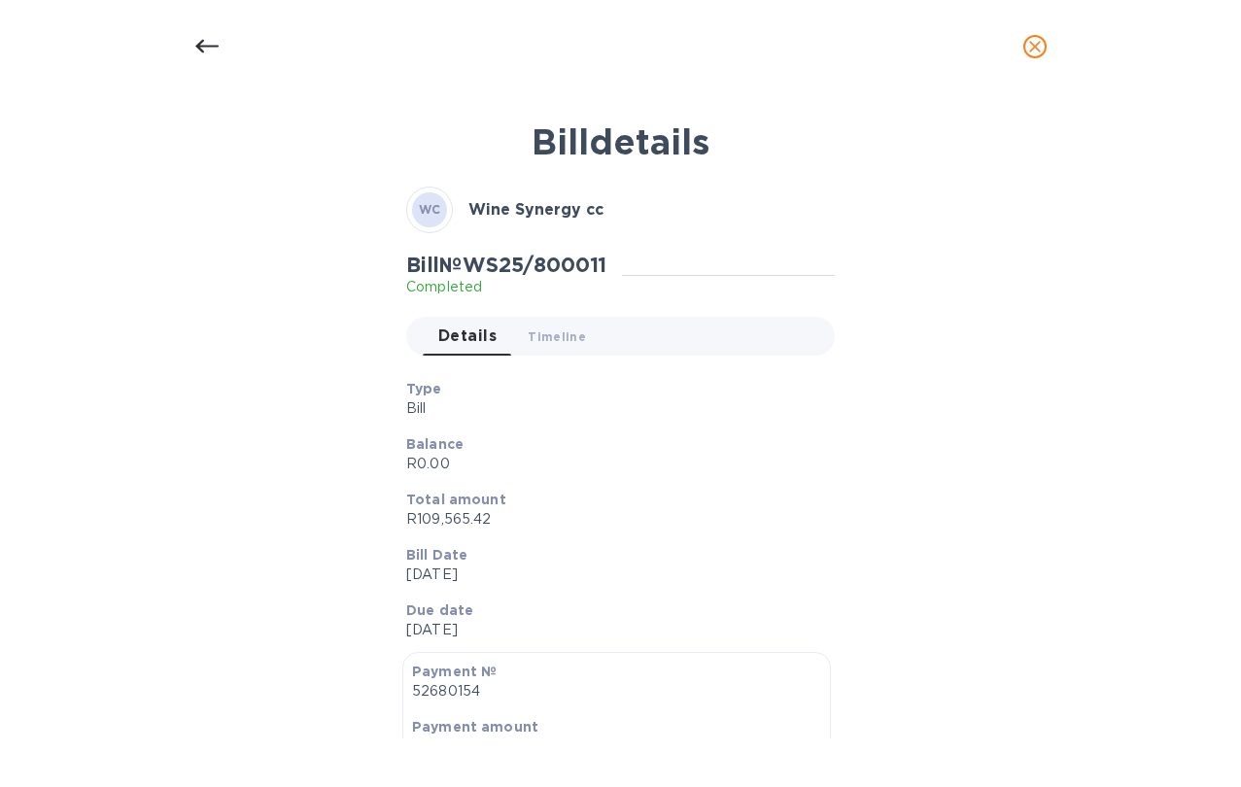
click at [204, 56] on icon at bounding box center [206, 46] width 23 height 23
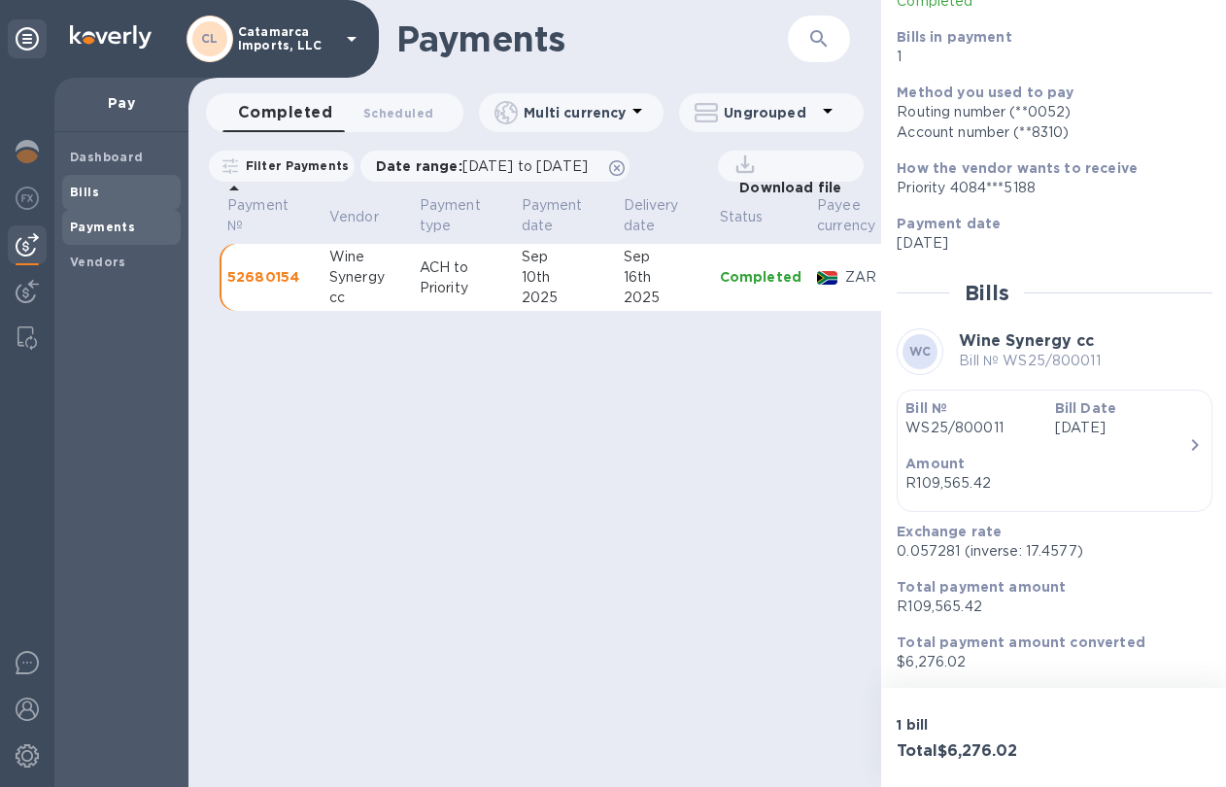
click at [85, 191] on b "Bills" at bounding box center [84, 192] width 29 height 15
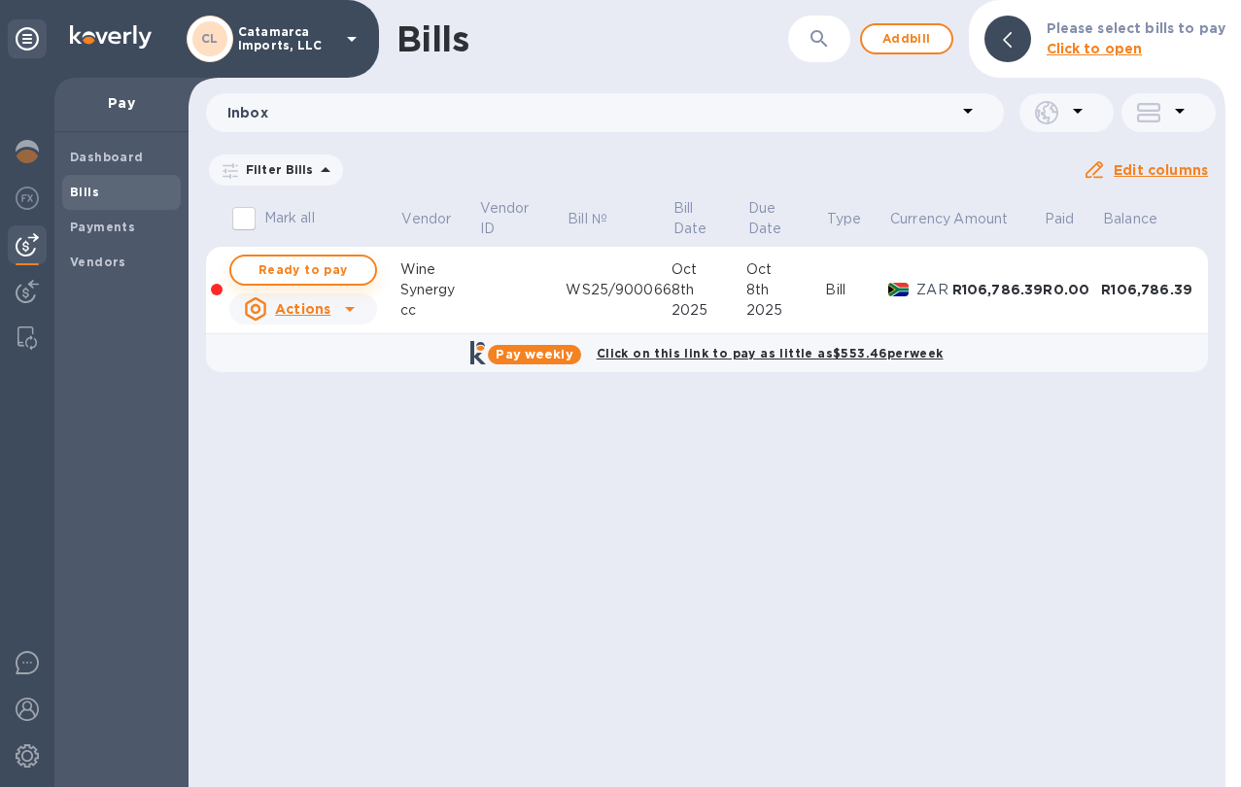
click at [324, 268] on span "Ready to pay" at bounding box center [303, 269] width 113 height 23
checkbox input "true"
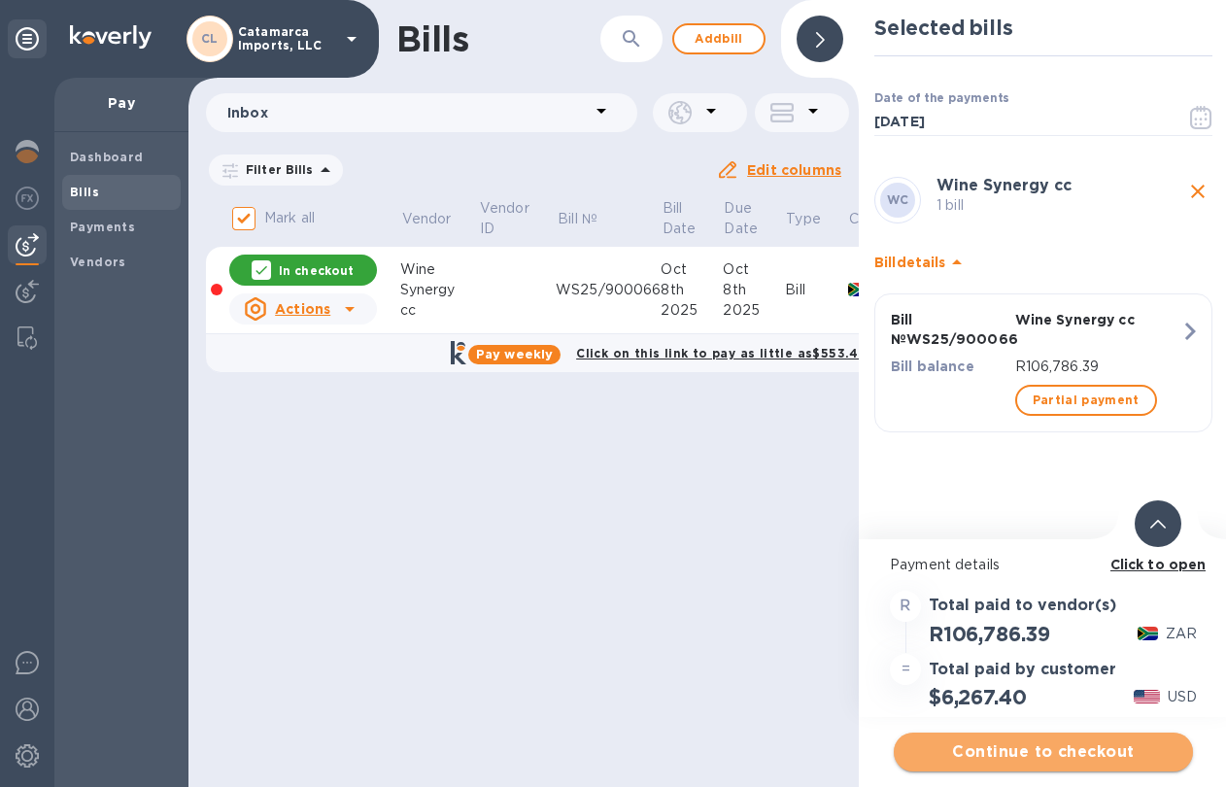
click at [1034, 758] on span "Continue to checkout" at bounding box center [1043, 751] width 268 height 23
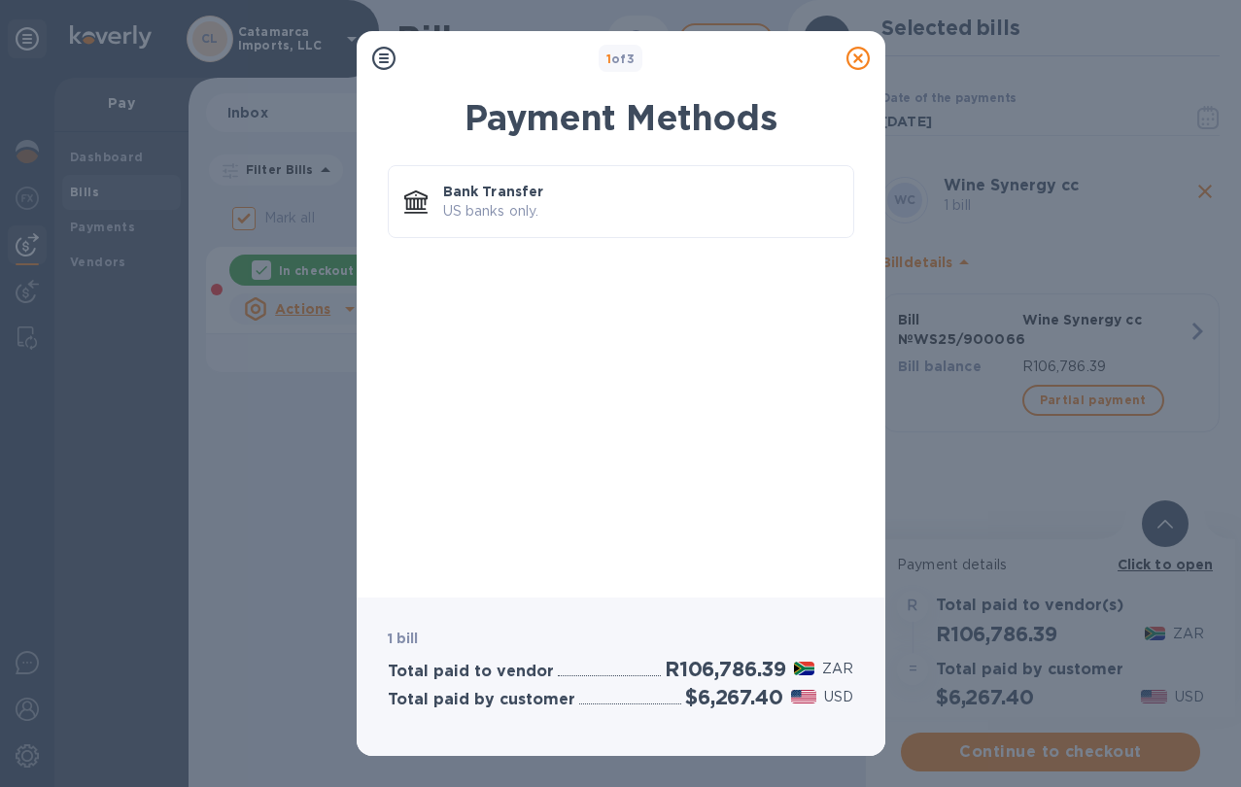
click at [703, 699] on h2 "$6,267.40" at bounding box center [733, 697] width 97 height 24
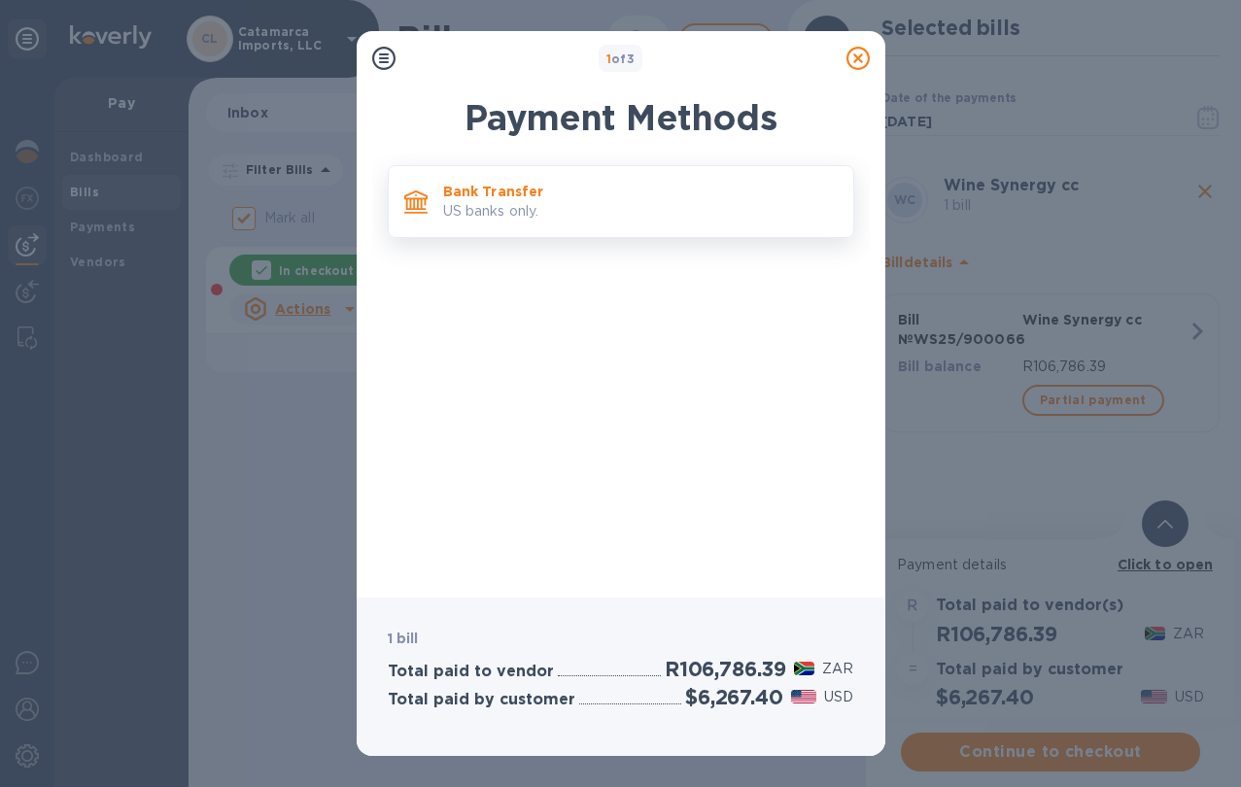
click at [627, 188] on p "Bank Transfer" at bounding box center [640, 191] width 394 height 19
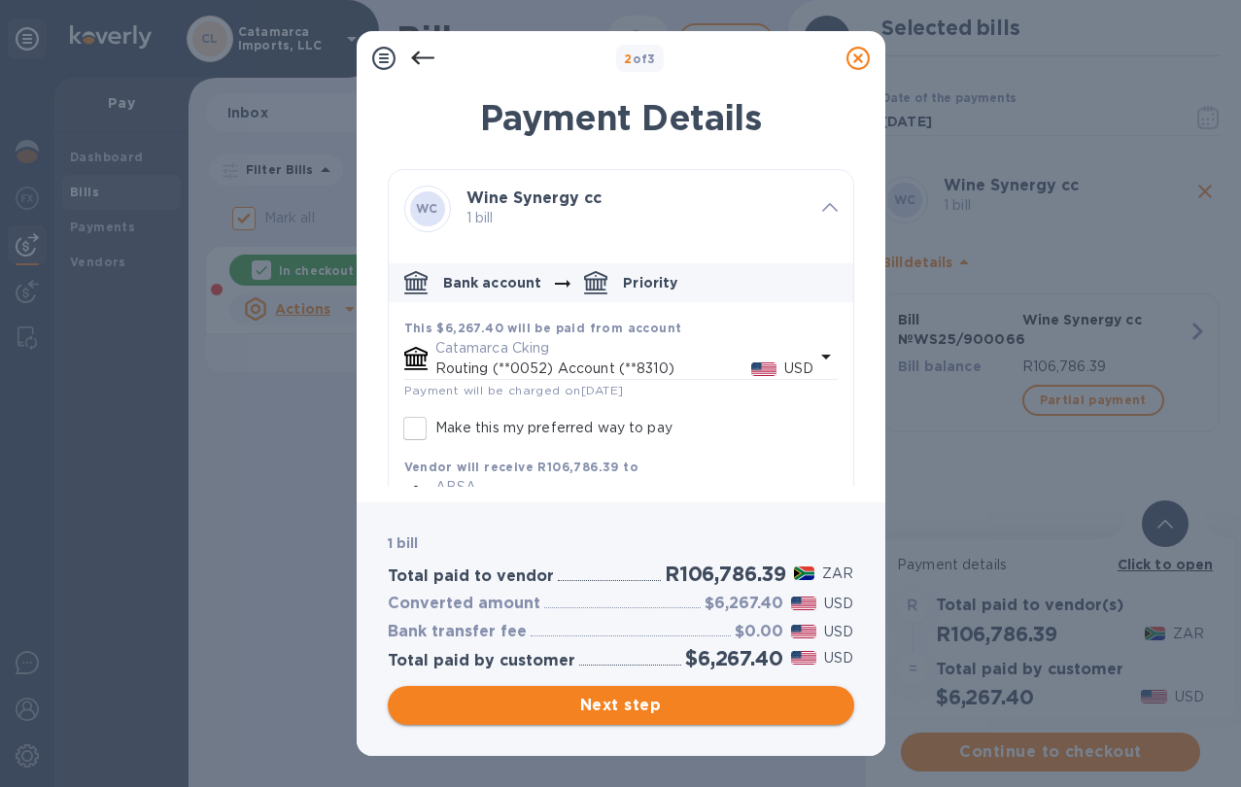
click at [681, 699] on span "Next step" at bounding box center [620, 705] width 435 height 23
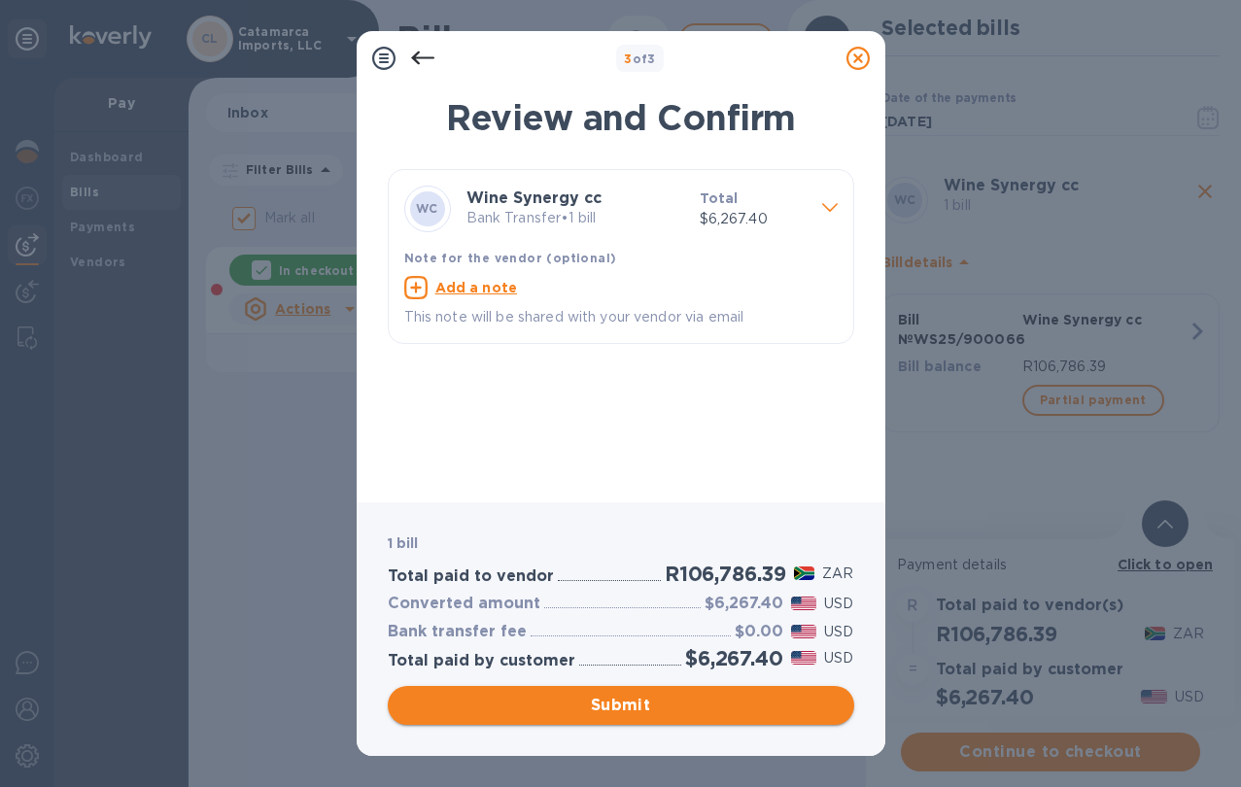
click at [657, 709] on span "Submit" at bounding box center [620, 705] width 435 height 23
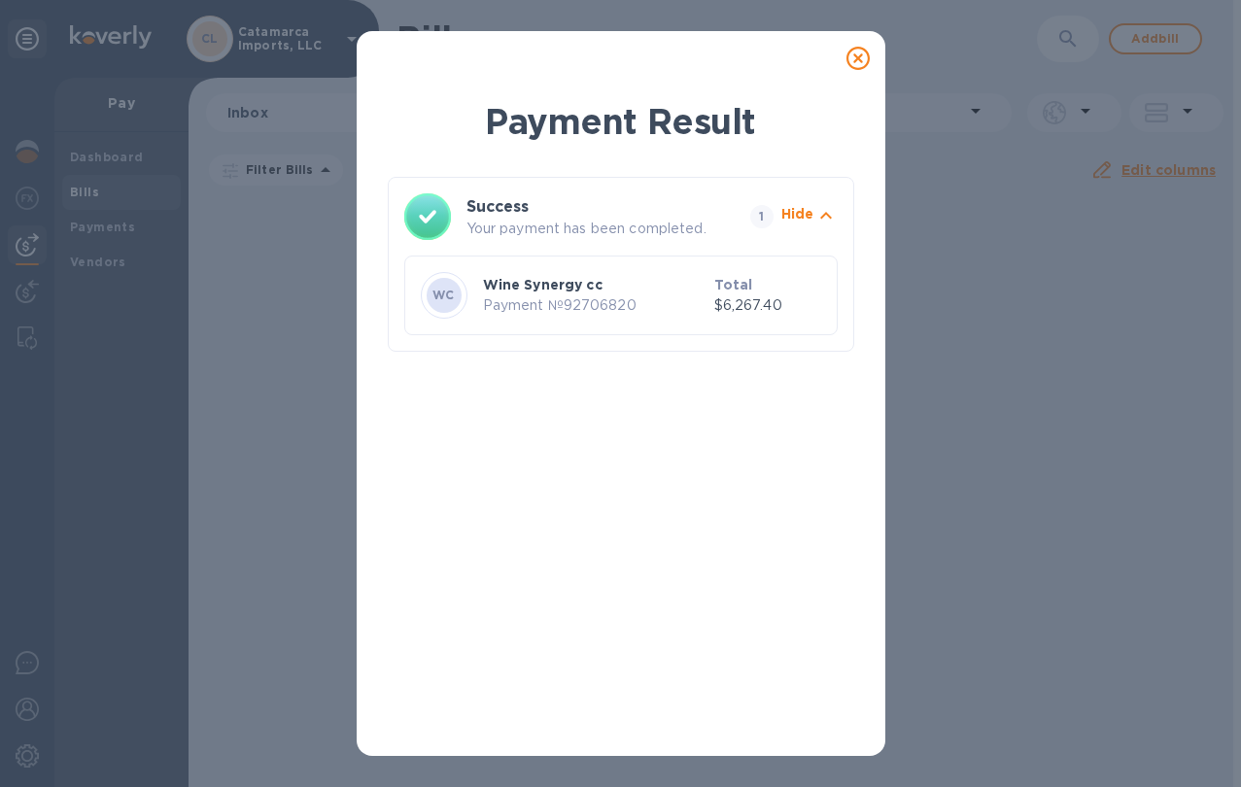
click at [858, 62] on icon at bounding box center [857, 58] width 23 height 23
